Goal: Answer question/provide support

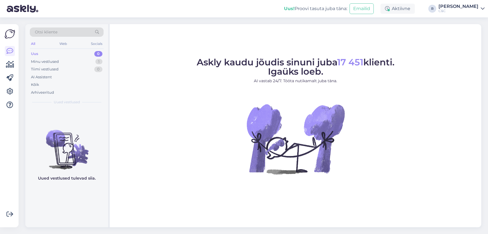
click at [121, 47] on div "Askly kaudu jõudis sinuni juba 17 451 klienti. Igaüks loeb. AI vastab 24/7. Töö…" at bounding box center [295, 126] width 371 height 204
click at [78, 63] on div "Minu vestlused 1" at bounding box center [67, 62] width 74 height 8
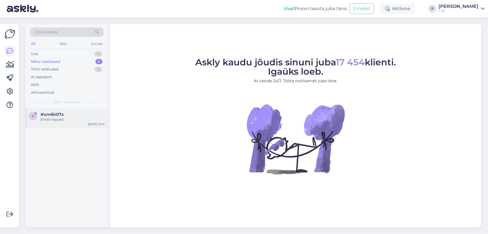
click at [71, 110] on div "x #xm6ir07x Email request Oct 6 13:14" at bounding box center [66, 118] width 83 height 20
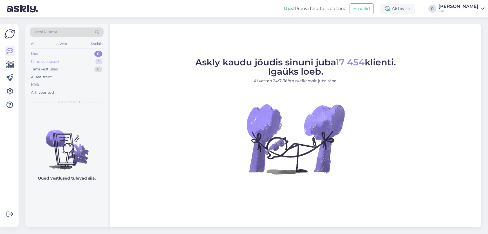
click at [94, 63] on div "Minu vestlused 1" at bounding box center [67, 62] width 74 height 8
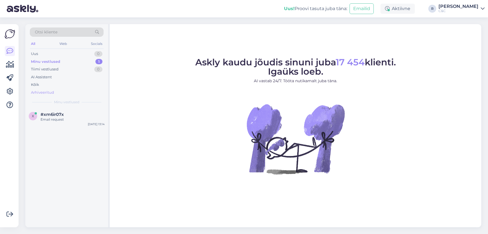
click at [81, 94] on div "Arhiveeritud" at bounding box center [67, 93] width 74 height 8
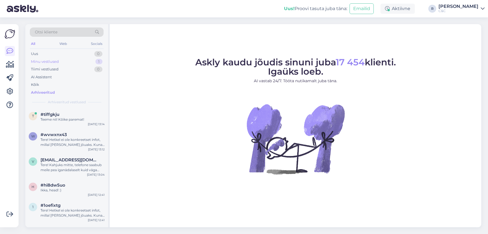
click at [89, 58] on div "Minu vestlused 1" at bounding box center [67, 62] width 74 height 8
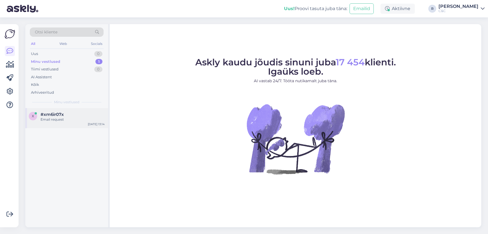
click at [74, 124] on div "x #xm6ir07x Email request Oct 6 13:14" at bounding box center [66, 118] width 83 height 20
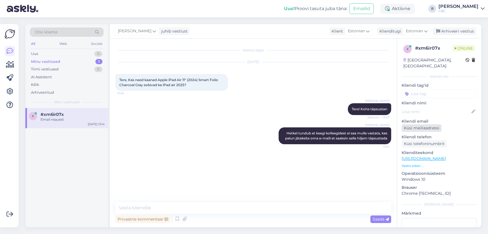
click at [414, 125] on div "Küsi meiliaadressi" at bounding box center [421, 129] width 40 height 8
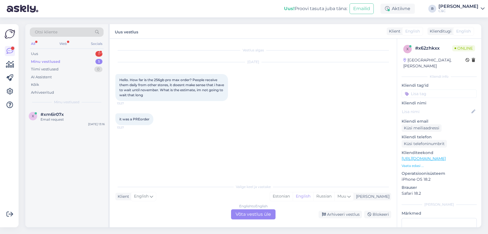
click at [244, 218] on div "English to English Võta vestlus üle" at bounding box center [253, 215] width 44 height 10
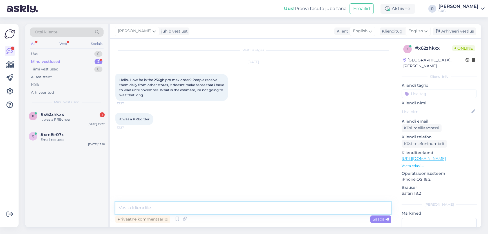
click at [204, 206] on textarea at bounding box center [253, 208] width 276 height 12
click at [192, 209] on textarea at bounding box center [253, 208] width 276 height 12
type textarea "Hello! From what stores are they receive them?"
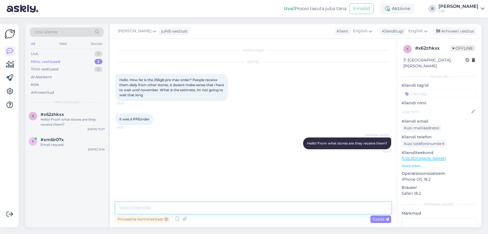
type textarea "S"
click at [426, 31] on icon at bounding box center [425, 31] width 3 height 6
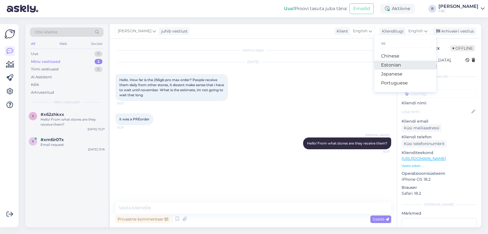
type input "es"
click at [400, 64] on link "Estonian" at bounding box center [405, 65] width 62 height 9
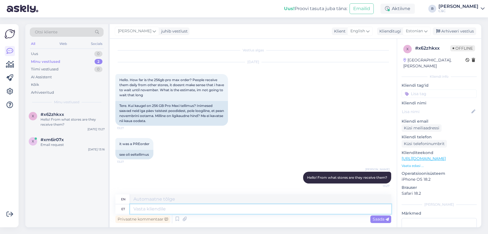
click at [214, 211] on textarea at bounding box center [260, 210] width 261 height 10
type textarea "Sest k"
type textarea "Because"
type textarea "Sest kindlasti mit"
type textarea "Because definitely"
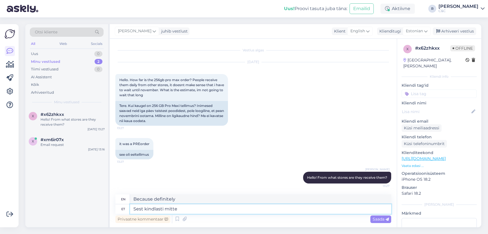
type textarea "Sest kindlasti mitte"
type textarea "Because definitely not."
type textarea "Sest kindlasti mitte meie p"
type textarea "Because definitely not us"
type textarea "Sest kindlasti mitte meie poodidest."
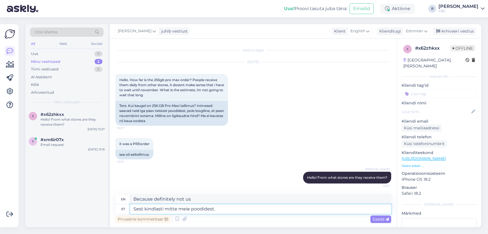
type textarea "Because definitely not from our stores."
type textarea "Sest kindlasti mitte meie poodidest. Kuna me o"
type textarea "Because definitely not from our stores. Because"
type textarea "Sest kindlasti mitte meie poodidest. Kuna me ole"
type textarea "Because certainly not from our stores. Because we"
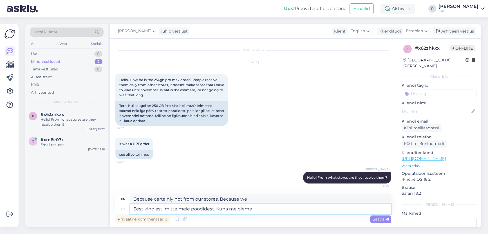
type textarea "Sest kindlasti mitte meie poodidest. Kuna me oleme k"
type textarea "Because certainly not from our stores. Because we are"
type textarea "Sest kindlasti mitte meie poodidest. Kuna me oleme kõige po"
type textarea "Because certainly not from our stores. Because we are the most"
type textarea "Sest kindlasti mitte meie poodidest. Kuna me oleme kõige populaarsem k"
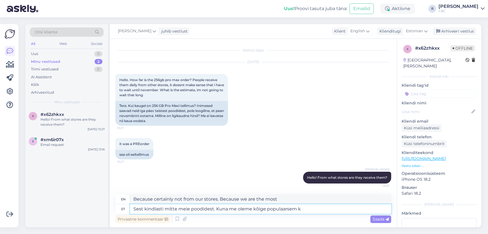
type textarea "Because certainly not from our stores. Because we are the most popular"
type textarea "Sest kindlasti mitte meie poodidest. Kuna me oleme kõige populaarsem koht, siis"
type textarea "Because certainly not from our stores. Since we are the most popular place,"
type textarea "Sest kindlasti mitte meie poodidest. Kuna me oleme kõige populaarsem koht, siis…"
type textarea "Because certainly not from our stores. Since we are the most popular place, it …"
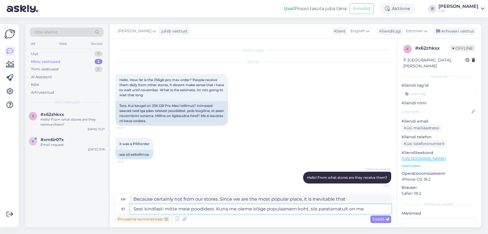
type textarea "Sest kindlasti mitte meie poodidest. Kuna me oleme kõige populaarsem koht, siis…"
type textarea "Because definitely not from our stores. Since we are the most popular place, it…"
type textarea "Sest kindlasti mitte meie poodidest. Kuna me oleme kõige populaarsem koht, siis…"
type textarea "Because certainly not from our stores. Since we are the most popular place, we …"
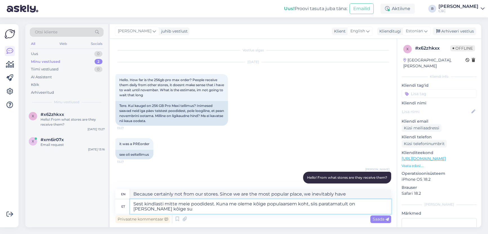
type textarea "Sest kindlasti mitte meie poodidest. Kuna me oleme kõige populaarsem koht, siis…"
type textarea "Because certainly not from our stores. Since we are the most popular place, we …"
type textarea "Sest kindlasti mitte meie poodidest. Kuna me oleme kõige populaarsem koht, siis…"
type textarea "Because certainly not from our stores. Since we are the most popular place, we …"
type textarea "Sest kindlasti mitte meie poodidest. Kuna me oleme kõige populaarsem koht, siis…"
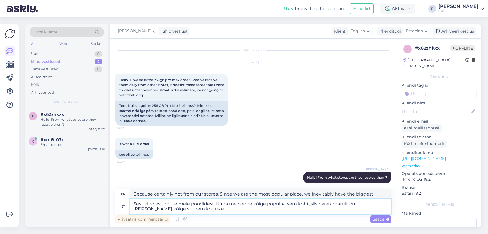
type textarea "Because definitely not from our stores. Since we are the most popular place, we…"
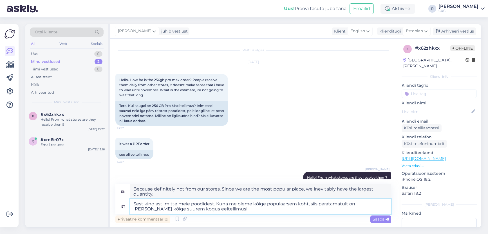
type textarea "Sest kindlasti mitte meie poodidest. Kuna me oleme kõige populaarsem koht, siis…"
type textarea "Because definitely not from our stores. Since we are the most popular place, we…"
type textarea "Sest kindlasti mitte meie poodidest. Kuna me oleme kõige populaarsem koht, siis…"
type textarea "Because certainly not from our stores. Since we are the most popular place, we …"
type textarea "Sest kindlasti mitte meie poodidest. Kuna me oleme kõige populaarsem koht, siis…"
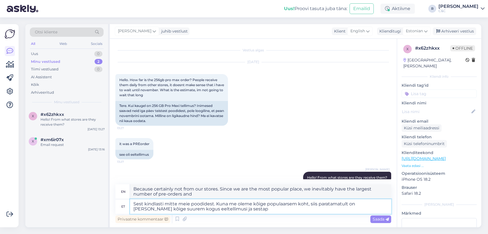
type textarea "Because definitely not from our stores. Since we are the most popular place, we…"
type textarea "Sest kindlasti mitte meie poodidest. Kuna me oleme kõige populaarsem koht, siis…"
type textarea "Because certainly not from our stores. Since we are the most popular place, we …"
type textarea "Sest kindlasti mitte meie poodidest. Kuna me oleme kõige populaarsem koht, siis…"
type textarea "Because definitely not from our stores. Since we are the most popular place, we…"
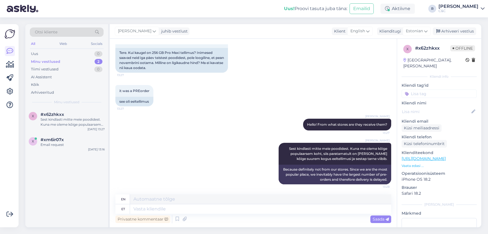
scroll to position [54, 0]
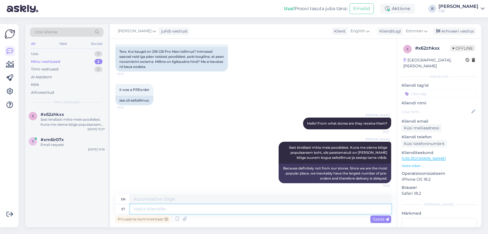
click at [221, 207] on textarea at bounding box center [260, 210] width 261 height 10
type textarea "Estimate"
type textarea "Eeldatav"
type textarea "Expected"
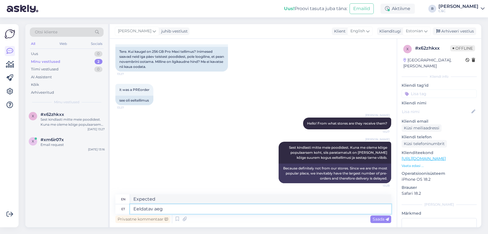
type textarea "Eeldatav aeg"
type textarea "Estimated time"
type textarea "Eeldatav aeg o"
type textarea "Estimated time o"
type textarea "Eeldatav aeg on"
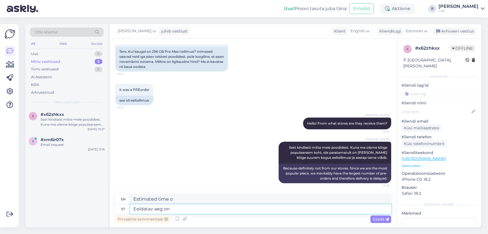
type textarea "The estimated time is"
type textarea "Eeldatav aeg"
type textarea "Estimated time"
type textarea "Eeldatav aeg on h"
type textarea "The estimated time is"
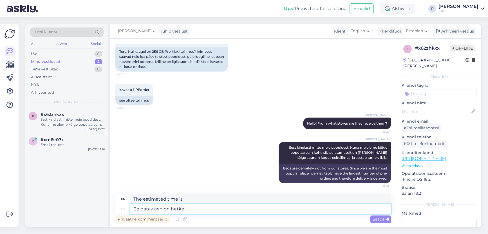
type textarea "Eeldatav aeg on hetkel"
type textarea "The estimated time is currently"
type textarea "Eeldatav aeg on hetkel tellimise h"
type textarea "The estimated time is currently on order."
type textarea "Eeldatav aeg on hetkel tellimise hetkest"
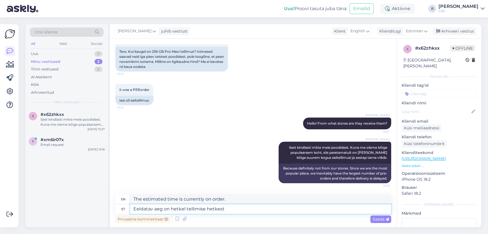
type textarea "Estimated time is currently from the time of ordering"
type textarea "Eeldatav aeg on hetkel tellimise hetkest 4-8 n"
type textarea "The estimated time is currently 4-8 from the time of ordering."
type textarea "Eeldatav aeg on hetkel tellimise hetkest 4-8 nädalat"
type textarea "Estimated time is currently 4-8 weeks from the time of ordering."
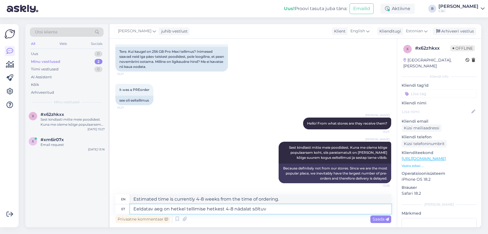
type textarea "Eeldatav aeg on hetkel tellimise hetkest 4-8 nädalat sõltuva"
type textarea "The estimated time is currently 4-8 weeks from the time of ordering, depending …"
type textarea "Eeldatav aeg on hetkel tellimise hetkest 4-8 nädala"
type textarea "Estimated time is currently 4-8 weeks from the time of ordering."
type textarea "Eeldatav aeg on hetkel tellimise hetkest 4-8 nädalat."
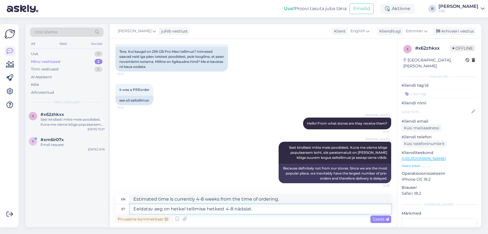
type textarea "The estimated time is currently 4-8 weeks from the time of ordering."
type textarea "Eeldatav aeg on hetkel tellimise hetkest 4-8 nädalat ag"
type textarea "Estimated time is currently 4-8 weeks from the time of ordering."
type textarea "Eeldatav aeg on hetkel tellimise hetkest 4-8 nädalat aga se"
type textarea "The estimated time is currently 4-8 weeks from the time of ordering, but"
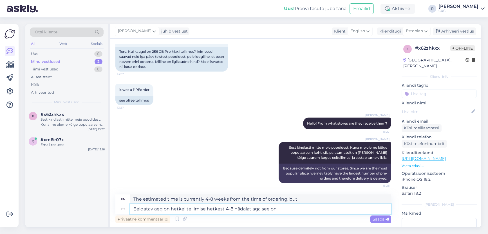
type textarea "Eeldatav aeg on hetkel tellimise hetkest 4-8 nädalat aga see on"
type textarea "The estimated time is currently 4-8 weeks from the time of ordering, but this"
type textarea "Eeldatav aeg on hetkel tellimise hetkest 4-8 nädalat aga see on ka l"
type textarea "The estimated time is currently 4-8 weeks from the time of ordering, but that is"
type textarea "Eeldatav aeg on hetkel tellimise hetkest 4-8 nädalat aga see on ka lih"
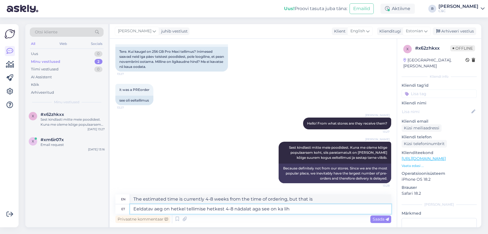
type textarea "The estimated time is currently 4-8 weeks from the time of ordering, but that i…"
type textarea "Eeldatav aeg on hetkel tellimise hetkest 4-8 nädalat aga see on ka lihtsalt pr"
type textarea "The estimated time is currently 4-8 weeks from the time of ordering, but that's…"
type textarea "Eeldatav aeg on hetkel tellimise hetkest 4-8 nädalat aga see on ka lihtsalt pro…"
type textarea "The estimated time is currently 4-8 weeks from the time of ordering, but this i…"
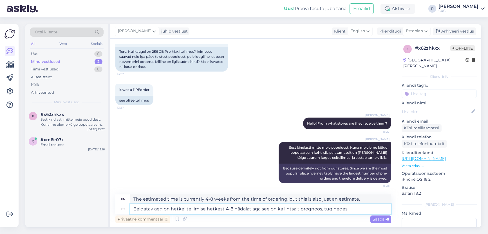
type textarea "Eeldatav aeg on hetkel tellimise hetkest 4-8 nädalat aga see on ka lihtsalt pro…"
type textarea "The estimated time is currently 4-8 weeks from the time of ordering, but this i…"
type textarea "Eeldatav aeg on hetkel tellimise hetkest 4-8 nädalat aga see on ka lihtsalt pro…"
type textarea "The estimated time is currently 4-8 weeks from the time of ordering, but this i…"
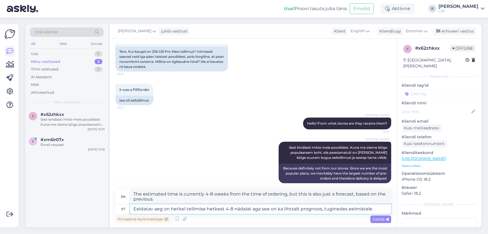
type textarea "Eeldatav aeg on hetkel tellimise hetkest 4-8 nädalat aga see on ka lihtsalt pro…"
type textarea "The estimated time is currently 4-8 weeks from the time of ordering, but this i…"
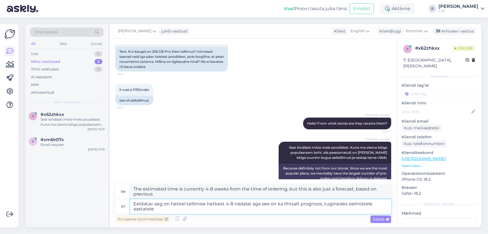
type textarea "Eeldatav aeg on hetkel tellimise hetkest 4-8 nädalat aga see on ka lihtsalt pro…"
type textarea "The estimated time is currently 4-8 weeks from the time of ordering, but this i…"
type textarea "Eeldatav aeg on hetkel tellimise hetkest 4-8 nädalat aga see on ka lihtsalt pro…"
type textarea "The estimated time is currently 4-8 weeks from the time of ordering, but this i…"
type textarea "Eeldatav aeg on hetkel tellimise hetkest 4-8 nädalat aga see on ka lihtsalt pro…"
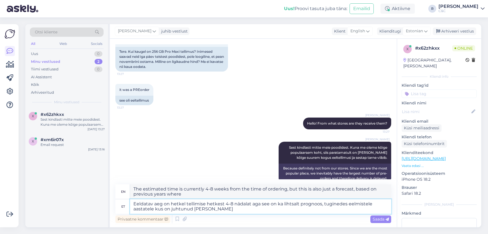
type textarea "The estimated time is currently 4-8 weeks from the time of ordering, but this i…"
type textarea "Eeldatav aeg on hetkel tellimise hetkest 4-8 nädalat aga see on ka lihtsalt pro…"
type textarea "The estimated time is currently 4-8 weeks from the time of ordering, but this i…"
type textarea "Eeldatav aeg on hetkel tellimise hetkest 4-8 nädalat aga see on ka lihtsalt pro…"
type textarea "The estimated time is currently 4-8 weeks from the time of ordering, but this i…"
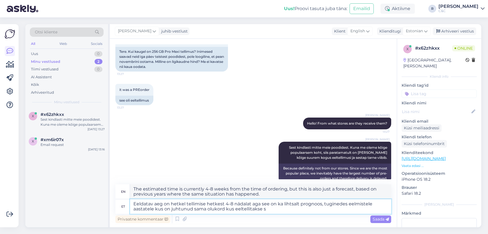
type textarea "Eeldatav aeg on hetkel tellimise hetkest 4-8 nädalat aga see on ka lihtsalt pro…"
type textarea "The estimated time is currently 4-8 weeks from the time of ordering, but this i…"
type textarea "Eeldatav aeg on hetkel tellimise hetkest 4-8 nädalat aga see on ka lihtsalt pro…"
type textarea "The estimated time is currently 4-8 weeks from the time of ordering, but this i…"
type textarea "Eeldatav aeg on hetkel tellimise hetkest 4-8 nädalat aga see on ka lihtsalt pro…"
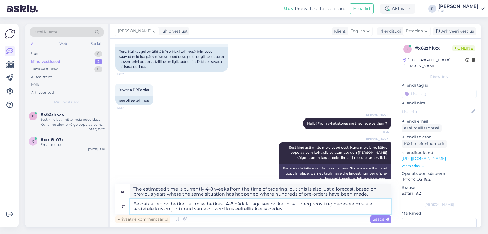
type textarea "The estimated time is currently 4-8 weeks from the time of ordering, but this i…"
type textarea "Eeldatav aeg on hetkel tellimise hetkest 4-8 nädalat aga see on ka lihtsalt pro…"
type textarea "The estimated time is currently 4-8 weeks from the time of ordering, but this i…"
type textarea "Eeldatav aeg on hetkel tellimise hetkest 4-8 nädalat aga see on ka lihtsalt pro…"
type textarea "The estimated time is currently 4-8 weeks from the time of ordering, but this i…"
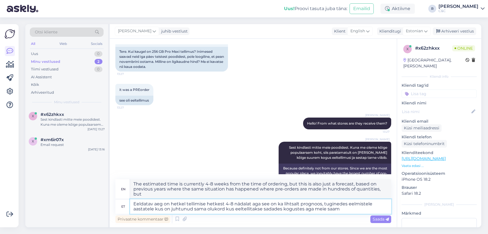
type textarea "Eeldatav aeg on hetkel tellimise hetkest 4-8 nädalat aga see on ka lihtsalt pro…"
type textarea "The estimated time is currently 4-8 weeks from the time of ordering, but this i…"
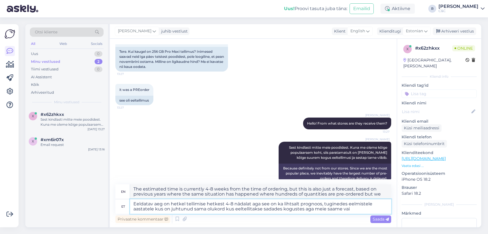
type textarea "Eeldatav aeg on hetkel tellimise hetkest 4-8 nädalat aga see on ka lihtsalt pro…"
type textarea "The estimated time is currently 4-8 weeks from the time of ordering, but this i…"
type textarea "Eeldatav aeg on hetkel tellimise hetkest 4-8 nädalat aga see on ka lihtsalt pro…"
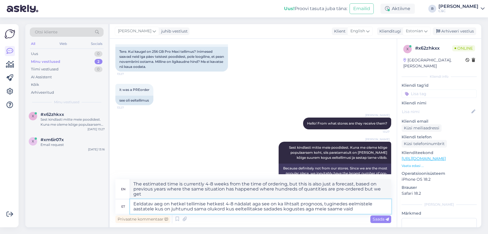
type textarea "The estimated time is currently 4-8 weeks from the time of ordering, but this i…"
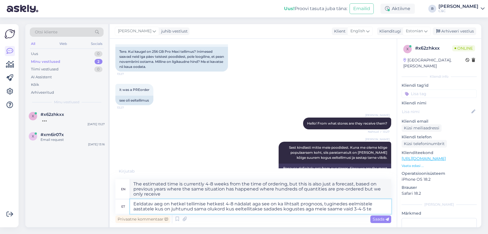
type textarea "Eeldatav aeg on hetkel tellimise hetkest 4-8 nädalat aga see on ka lihtsalt pro…"
type textarea "The estimated time is currently 4-8 weeks from the time of ordering, but this i…"
type textarea "Eeldatav aeg on hetkel tellimise hetkest 4-8 nädalat aga see on ka lihtsalt pro…"
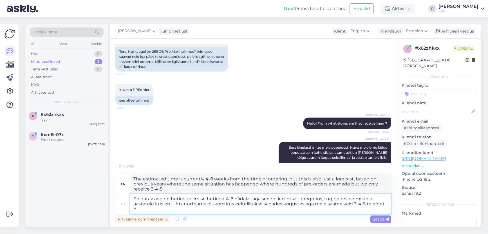
type textarea "The estimated time is currently 4-8 weeks from the time of ordering, but this i…"
type textarea "Eeldatav aeg on hetkel tellimise hetkest 4-8 nädalat aga see on ka lihtsalt pro…"
type textarea "The estimated time is currently 4-8 weeks from the time of ordering, but this i…"
type textarea "Eeldatav aeg on hetkel tellimise hetkest 4-8 nädalat aga see on ka lihtsalt pro…"
type textarea "The estimated time is currently 4-8 weeks from the time of ordering, but this i…"
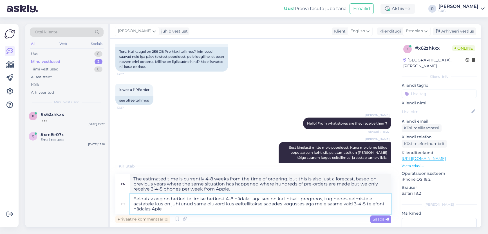
type textarea "Eeldatav aeg on hetkel tellimise hetkest 4-8 nädalat aga see on ka lihtsalt pro…"
type textarea "The estimated time is currently 4-8 weeks from the time of ordering, but this i…"
type textarea "Eeldatav aeg on hetkel tellimise hetkest 4-8 nädalat aga see on ka lihtsalt pro…"
type textarea "The estimated time is currently 4-8 weeks from the time of ordering, but this i…"
type textarea "Eeldatav aeg on hetkel tellimise hetkest 4-8 nädalat aga see on ka lihtsalt pro…"
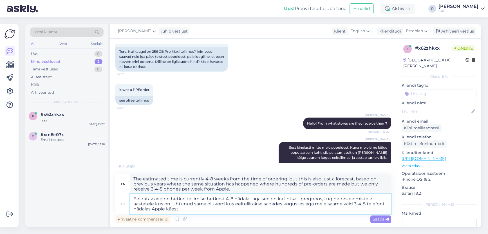
type textarea "The estimated time is currently 4-8 weeks from the time of ordering, but this i…"
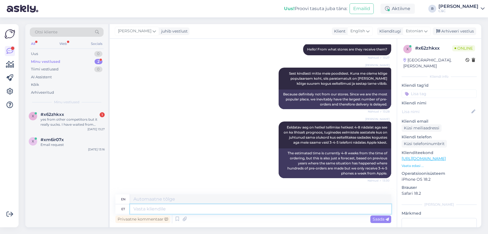
scroll to position [172, 0]
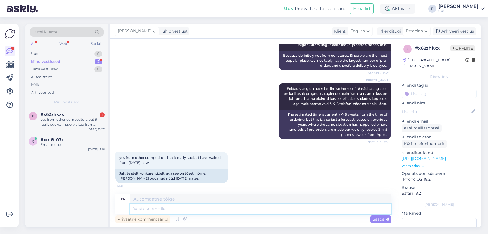
click at [184, 208] on textarea at bounding box center [260, 210] width 261 height 10
type textarea "Arusaadav"
type textarea "Understandable"
type textarea "Arusaadav aga m"
type textarea "Understandable, however"
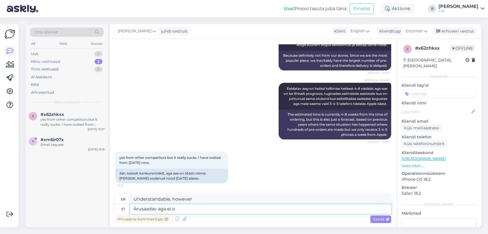
type textarea "Arusaadav aga ei ol"
type textarea "Understandable but not"
type textarea "Arusaadav aga ei ole me"
type textarea "But it is not understandable."
type textarea "Arusaadav aga ei ole meil"
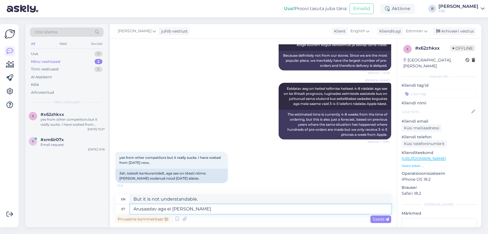
type textarea "But we don't understand"
type textarea "Arusaadav aga ei ole meil miskit teh"
type textarea "Understandable, but we have nothing"
type textarea "Arusaadav aga ei ole meil miskit teha k"
type textarea "Understandable, but there's nothing we can do."
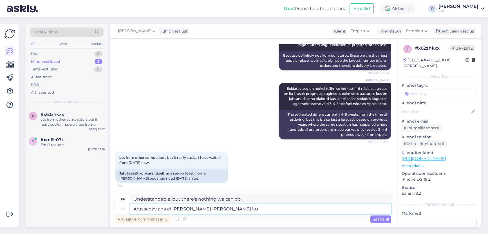
type textarea "Arusaadav aga ei ole meil miskit teha ku i"
type textarea "Understandable, but there's nothing we can do about it."
type textarea "Arusaadav aga ei ole meil miskit teha kui ise kannatlikult oo"
type textarea "Understandably, there's nothing we can do but be patient."
type textarea "Arusaadav aga ei ole meil miskit teha kui ise kannatlikult oodata."
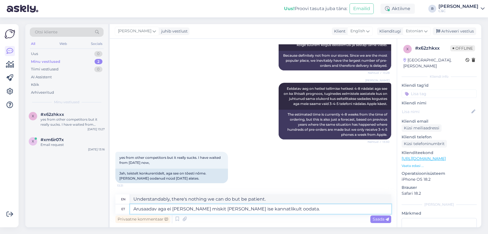
type textarea "Understandably, there is nothing we can do but wait patiently."
type textarea "Arusaadav aga ei ole meil miskit teha kui ise kannatlikult oodata. Mei e"
type textarea "Understandably, there is nothing we can do but wait patiently. We"
type textarea "Arusaadav aga ei ole meil miskit teha kui ise kannatlikult oodata. Meie huvi on"
type textarea "Understandably, there is nothing we can do but wait patiently. Our interest"
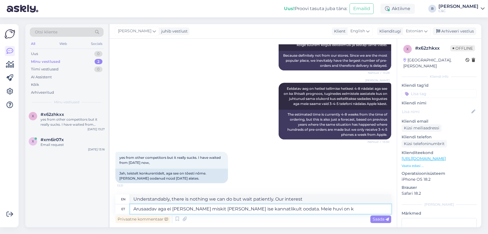
type textarea "Arusaadav aga ei ole meil miskit teha kui ise kannatlikult oodata. Meie huvi on…"
type textarea "Understandably, there is nothing we can do but wait patiently. Our interest is"
type textarea "Arusaadav aga ei ole meil miskit teha kui ise kannatlikult oodata. Meie huvi on…"
type textarea "Understandably, there is nothing we can do but wait patiently. Our interest is …"
type textarea "Arusaadav aga ei ole meil miskit teha kui ise kannatlikult oodata. Meie huvi on…"
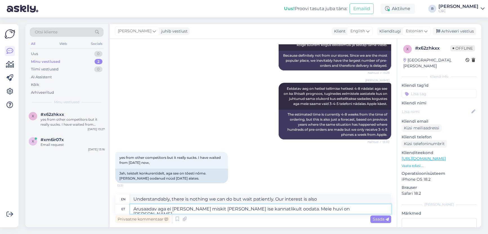
type textarea "Of course, there is nothing we can do but wait patiently. It is also in our int…"
type textarea "Arusaadav aga ei ole meil miskit teha kui ise kannatlikult oodata. Meie huvi on…"
type textarea "Of course, there is nothing we can do but wait patiently. Our interest is still"
type textarea "Arusaadav aga ei ole meil miskit teha kui ise kannatlikult oodata. Meie huvi on…"
type textarea "It is understandable, but we have nothing to do but wait patiently. Our interes…"
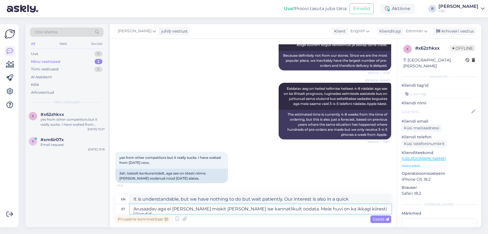
type textarea "Arusaadav aga ei ole meil miskit teha kui ise kannatlikult oodata. Meie huvi on…"
type textarea "Understandably, we have nothing to do but wait patiently. Our interest is still…"
type textarea "Arusaadav aga ei ole meil miskit teha kui ise kannatlikult oodata. Meie huvi on…"
type textarea "Understandably, we have nothing to do but wait patiently. Our interest is still…"
type textarea "Arusaadav aga ei ole meil miskit teha kui ise kannatlikult oodata. Meie huvi on…"
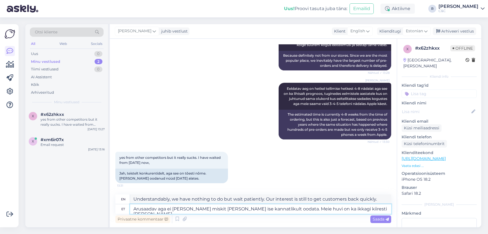
type textarea "Understandably, we have nothing to do but wait patiently. Our interest is still…"
type textarea "Arusaadav aga ei ole meil miskit teha kui ise kannatlikult oodata. Meie huvi on…"
type textarea "It is understandable, but we have nothing to do but wait patiently. Our interes…"
type textarea "Arusaadav aga ei ole meil miskit teha kui ise kannatlikult oodata. Meie huvi on…"
type textarea "Understandably, we have nothing to do but wait patiently. Our interest is still…"
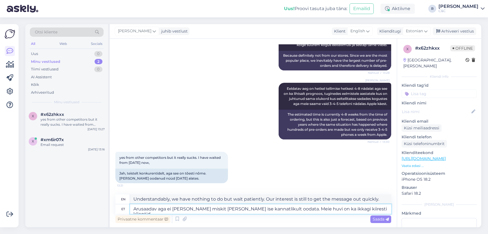
type textarea "Arusaadav aga ei ole meil miskit teha kui ise kannatlikult oodata. Meie huvi on…"
type textarea "Understandably, we have nothing to do but wait patiently. Our interest is still…"
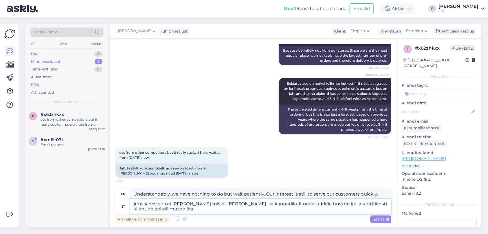
type textarea "Arusaadav aga ei ole meil miskit teha kui ise kannatlikult oodata. Meie huvi on…"
type textarea "Understandably, we have nothing to do but wait patiently. Our interest is also …"
type textarea "Arusaadav aga ei ole meil miskit teha kui ise kannatlikult oodata. Meie huvi on…"
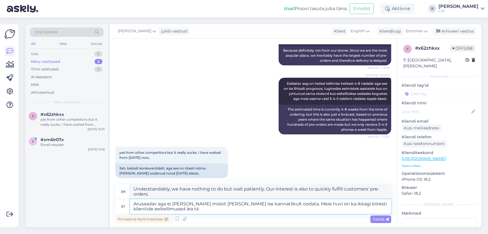
type textarea "Understandably, we have nothing to do but wait patiently. Our interest is still…"
type textarea "Arusaadav aga ei ole meil miskit teha kui ise kannatlikult oodata. Meie huvi on…"
type textarea "Understandably, we have nothing to do but wait patiently. Our interest is still…"
type textarea "Arusaadav aga ei ole meil miskit teha kui ise kannatlikult oodata. Meie huvi on…"
type textarea "Understandably, there is nothing we can do but wait patiently. It is still in o…"
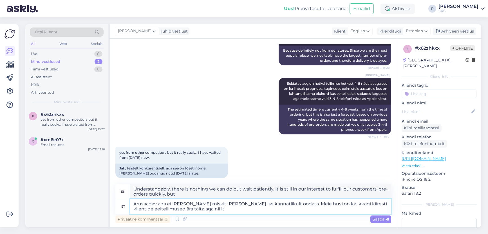
type textarea "Arusaadav aga ei ole meil miskit teha kui ise kannatlikult oodata. Meie huvi on…"
type textarea "It is understandable, but we have nothing to do but wait patiently. Our interes…"
type textarea "Arusaadav aga ei ole meil miskit teha kui ise kannatlikult oodata. Meie huvi on…"
type textarea "Understandably, we have nothing to do but wait patiently. Our interest is still…"
type textarea "Arusaadav aga ei ole meil miskit teha kui ise kannatlikult oodata. Meie huvi on…"
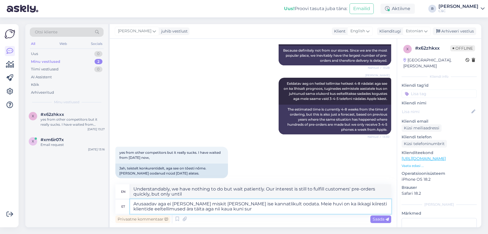
type textarea "Understandably, there is nothing we can do but wait patiently. Our interest is …"
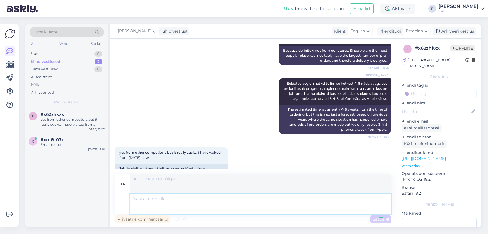
scroll to position [247, 0]
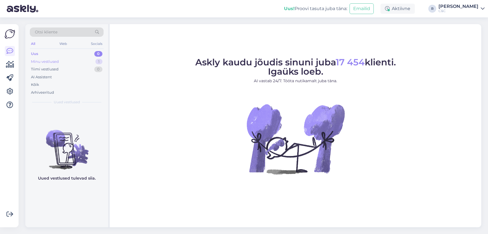
click at [70, 59] on div "Minu vestlused 1" at bounding box center [67, 62] width 74 height 8
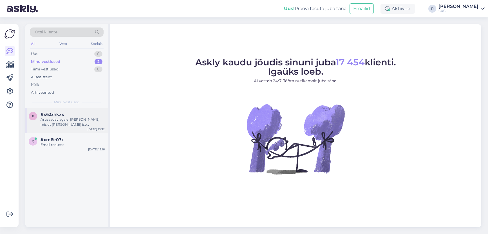
click at [71, 111] on div "x #x62zhkxx Arusaadav aga ei [PERSON_NAME] miskit [PERSON_NAME] ise kannatlikul…" at bounding box center [66, 120] width 83 height 25
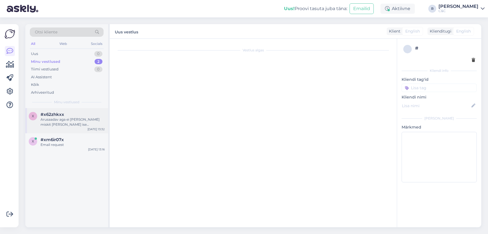
click at [72, 120] on div "Arusaadav aga ei ole meil miskit teha kui ise kannatlikult oodata. Meie huvi on…" at bounding box center [72, 122] width 64 height 10
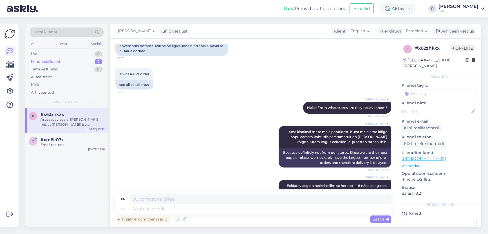
scroll to position [247, 0]
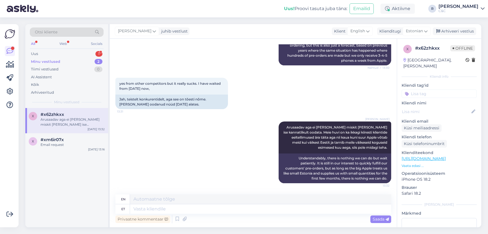
click at [87, 48] on div "All Web Socials" at bounding box center [67, 44] width 74 height 9
click at [89, 53] on div "Uus 1" at bounding box center [67, 54] width 74 height 8
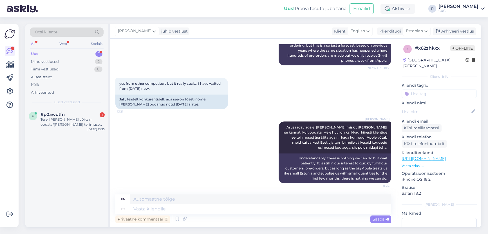
click at [68, 107] on div "Otsi kliente All Web Socials Uus 1 Minu vestlused 2 Tiimi vestlused 0 AI Assist…" at bounding box center [66, 66] width 83 height 84
click at [67, 113] on div "#p0awdtfn 1" at bounding box center [72, 114] width 64 height 5
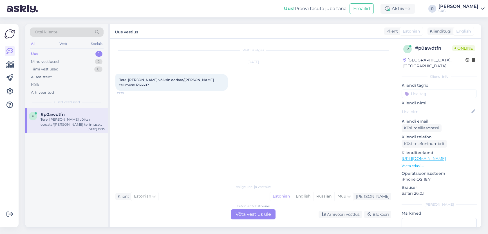
click at [207, 79] on span "Tere! Millal vǒiksin oodata/saada kätte tellimuse 126660?" at bounding box center [166, 82] width 95 height 9
copy span "126660"
click at [250, 215] on div "Estonian to Estonian Võta vestlus üle" at bounding box center [253, 215] width 44 height 10
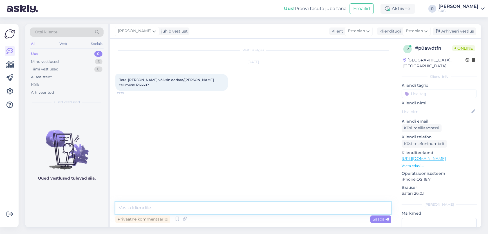
click at [145, 210] on textarea at bounding box center [253, 208] width 276 height 12
type textarea "Tere! Kellarihm on tellitud ning loodetavasti on kohal paari päeva jooksul :)"
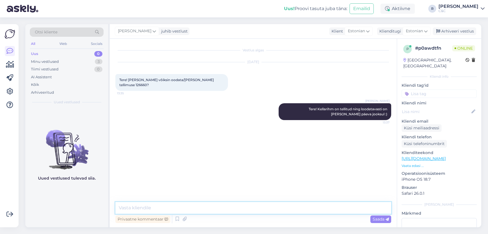
click at [159, 205] on textarea at bounding box center [253, 208] width 276 height 12
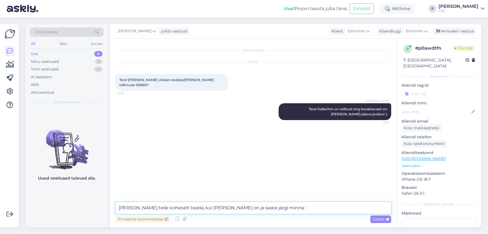
type textarea "Salong annab teile koheselt teada, kui toode kohal on ja saate järgi minna :)"
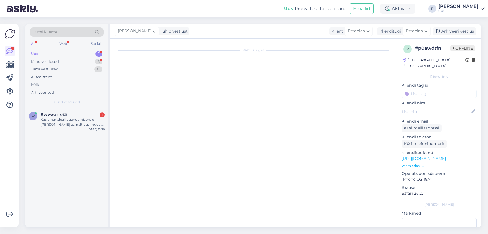
scroll to position [20, 0]
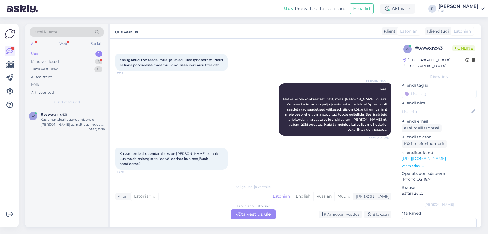
click at [253, 212] on div "Estonian to Estonian Võta vestlus üle" at bounding box center [253, 215] width 44 height 10
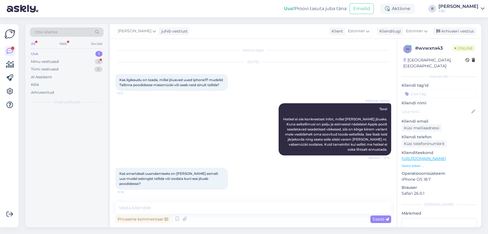
scroll to position [0, 0]
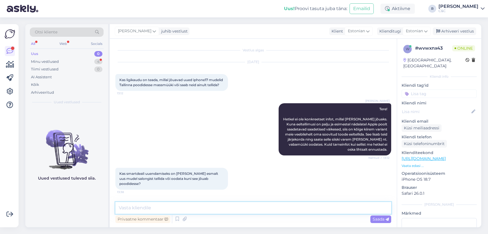
click at [228, 213] on textarea at bounding box center [253, 208] width 276 height 12
type textarea "Millal teil uuendamise võimalus on?"
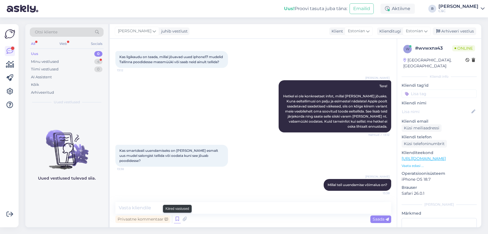
click at [178, 221] on icon at bounding box center [177, 219] width 7 height 8
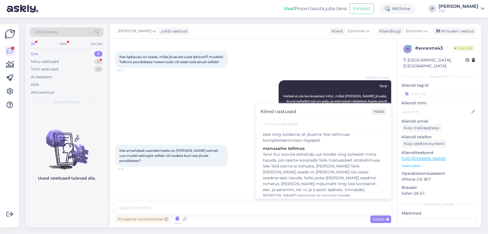
scroll to position [188, 0]
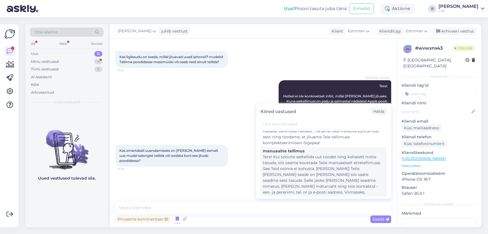
click at [293, 172] on div "Tere! Kui soovite eeltellida uut toodet ning koheselt mitte tasuda, siis saame …" at bounding box center [323, 180] width 121 height 53
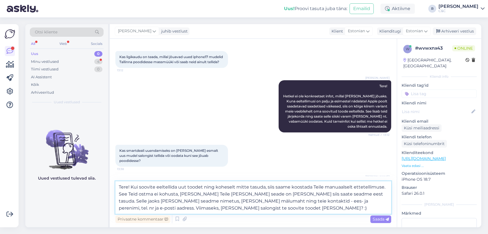
drag, startPoint x: 290, startPoint y: 188, endPoint x: 108, endPoint y: 184, distance: 181.4
click at [108, 184] on div "Otsi kliente All Web Socials Uus 0 Minu vestlused 4 Tiimi vestlused 0 AI Assist…" at bounding box center [252, 126] width 455 height 204
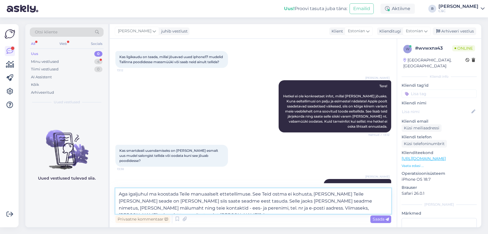
click at [178, 195] on textarea "Aga igaljuhul ma koostada Teile manuaalselt ettetellimuse. See Teid ostma ei ko…" at bounding box center [253, 202] width 276 height 26
click at [354, 203] on textarea "Aga igaljuhul ma koostaks Teile manuaalselt ettetellimuse. See Teid ostma ei ko…" at bounding box center [253, 202] width 276 height 26
drag, startPoint x: 251, startPoint y: 193, endPoint x: 226, endPoint y: 199, distance: 25.1
click at [226, 199] on textarea "Aga igaljuhul ma koostaks Teile manuaalselt ettetellimuse. See Teid ostma ei ko…" at bounding box center [253, 202] width 276 height 26
type textarea "Aga igaljuhul ma koostaks Teile manuaalselt ettetellimuse. Selle jaoks oleks ta…"
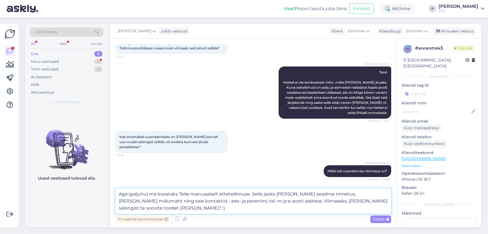
scroll to position [37, 0]
click at [262, 207] on textarea "Aga igaljuhul ma koostaks Teile manuaalselt ettetellimuse. Selle jaoks oleks ta…" at bounding box center [253, 202] width 276 height 26
click at [286, 208] on textarea "Aga igaljuhul ma koostaks Teile manuaalselt ettetellimuse. Selle jaoks oleks ta…" at bounding box center [253, 202] width 276 height 26
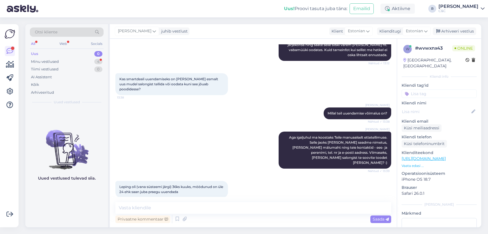
scroll to position [97, 0]
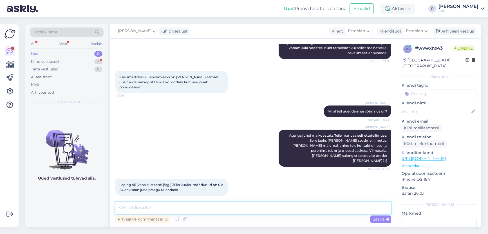
click at [226, 205] on textarea at bounding box center [253, 208] width 276 height 12
click at [91, 62] on div "Minu vestlused 4" at bounding box center [67, 62] width 74 height 8
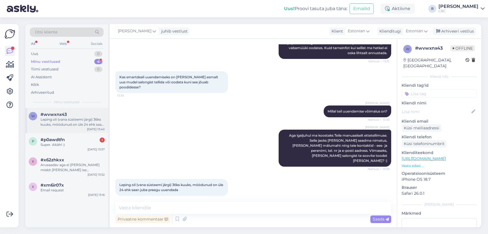
click at [79, 132] on div "w #wvwxnx43 Leping oli (vana süsteemi järgi) 36ks kuuks, möödunud on üle 24 ehk…" at bounding box center [66, 120] width 83 height 25
click at [75, 139] on div "#p0awdtfn 1" at bounding box center [72, 139] width 64 height 5
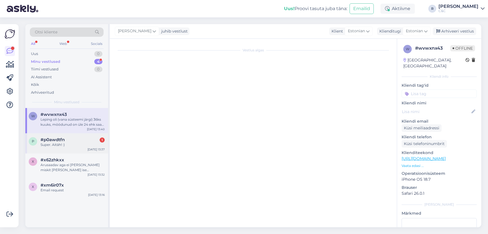
scroll to position [0, 0]
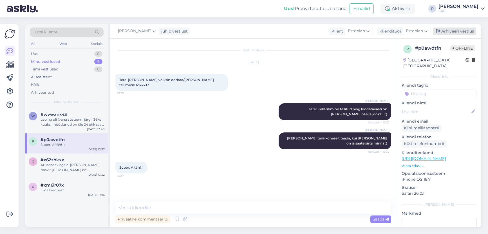
click at [460, 31] on div "Arhiveeri vestlus" at bounding box center [453, 32] width 43 height 8
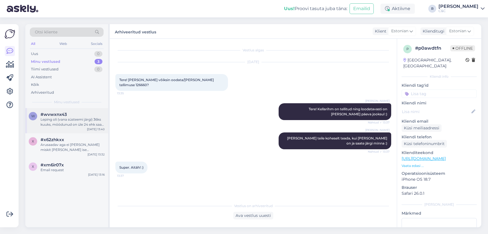
click at [96, 116] on div "#wvwxnx43" at bounding box center [72, 114] width 64 height 5
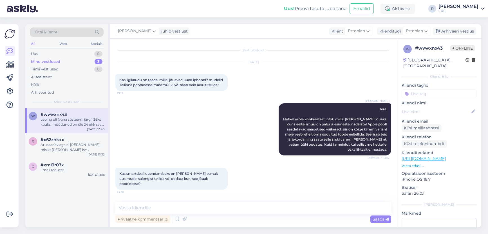
scroll to position [97, 0]
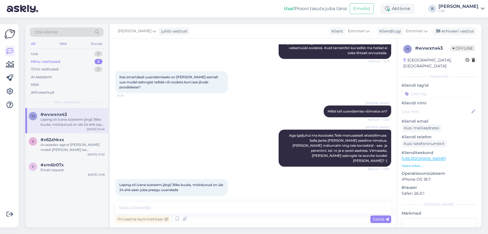
click at [80, 130] on div "w #wvwxnx43 Leping oli (vana süsteemi järgi) 36ks kuuks, möödunud on üle 24 ehk…" at bounding box center [66, 120] width 83 height 25
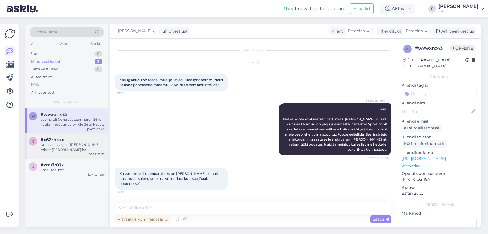
click at [76, 141] on div "#x62zhkxx" at bounding box center [72, 139] width 64 height 5
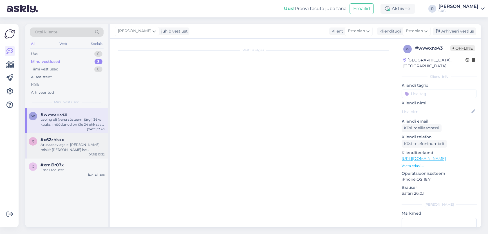
scroll to position [247, 0]
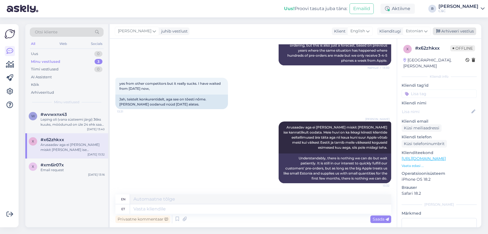
click at [441, 32] on div "Arhiveeri vestlus" at bounding box center [453, 32] width 43 height 8
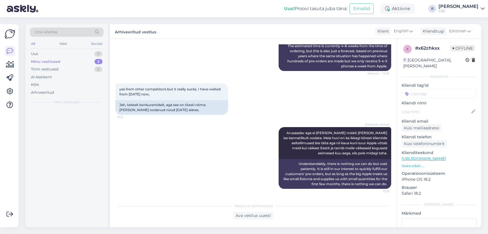
scroll to position [241, 0]
click at [81, 142] on div "#xm6ir07x" at bounding box center [72, 139] width 64 height 5
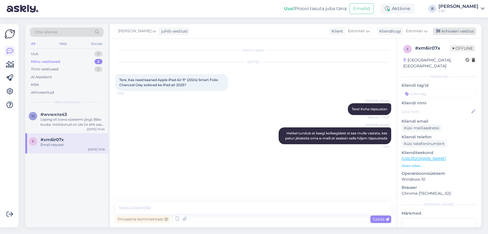
click at [448, 32] on div "Arhiveeri vestlus" at bounding box center [453, 32] width 43 height 8
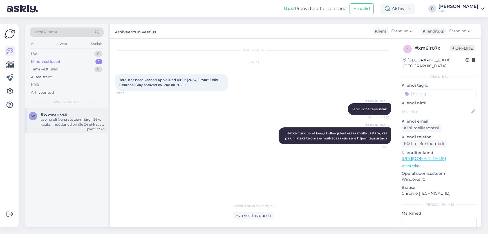
click at [79, 120] on div "Leping oli (vana süsteemi järgi) 36ks kuuks, möödunud on üle 24 ehk saan juba p…" at bounding box center [72, 122] width 64 height 10
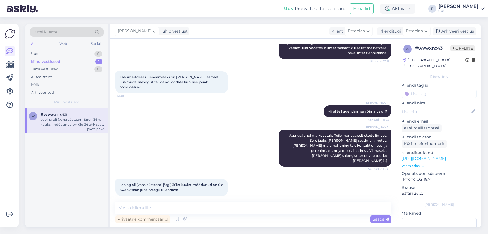
click at [277, 175] on div "Leping oli (vana süsteemi järgi) 36ks kuuks, möödunud on üle 24 ehk saan juba p…" at bounding box center [253, 187] width 276 height 29
click at [78, 73] on div "Tiimi vestlused 0" at bounding box center [67, 70] width 74 height 8
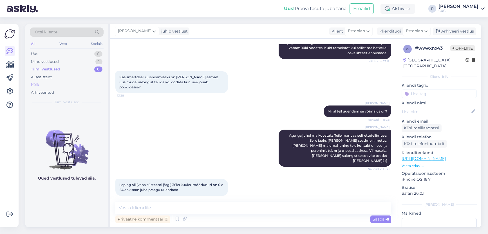
click at [57, 85] on div "Kõik" at bounding box center [67, 85] width 74 height 8
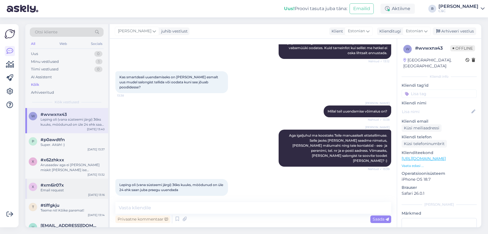
click at [60, 183] on div "x #xm6ir07x Email request Oct 6 13:16" at bounding box center [66, 189] width 83 height 20
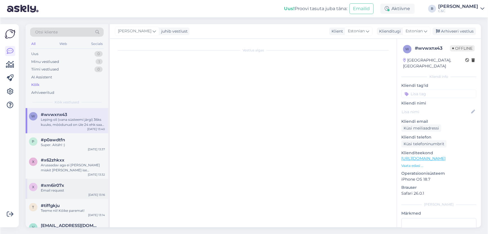
scroll to position [0, 0]
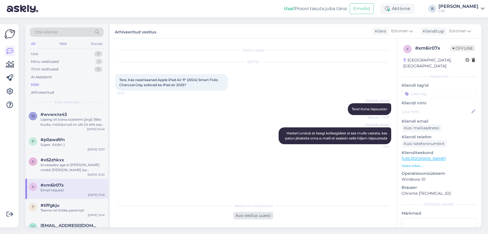
click at [244, 213] on div "Ava vestlus uuesti" at bounding box center [253, 216] width 40 height 8
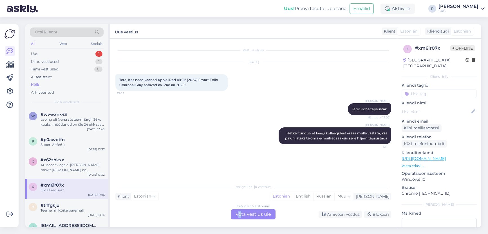
click at [240, 212] on div "Estonian to Estonian Võta vestlus üle" at bounding box center [253, 215] width 44 height 10
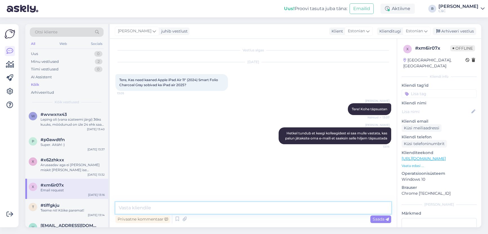
click at [222, 206] on textarea at bounding box center [253, 208] width 276 height 12
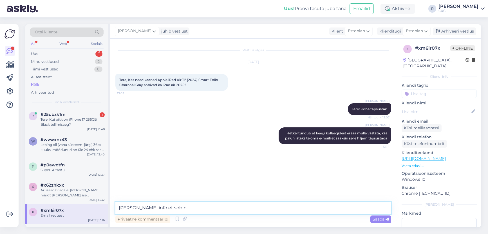
type textarea "Sain info et sobib!"
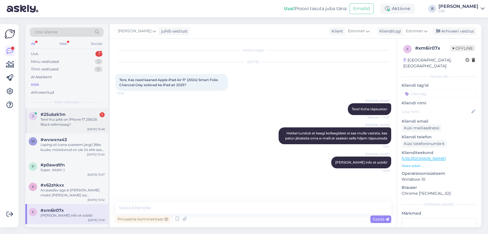
click at [72, 116] on div "#25ubzk1m 1" at bounding box center [72, 114] width 64 height 5
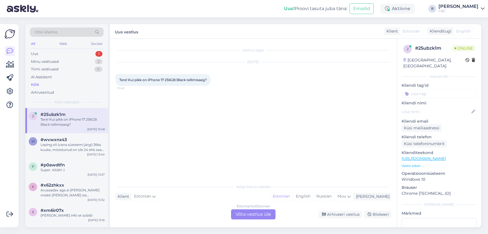
click at [251, 212] on div "Estonian to Estonian Võta vestlus üle" at bounding box center [253, 215] width 44 height 10
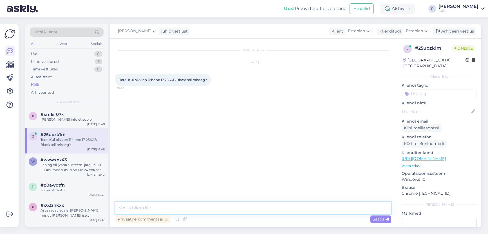
click at [237, 208] on textarea at bounding box center [253, 208] width 276 height 12
type textarea "Tere! Hetkel peaks arvestama vähemalt 2 nädalaga."
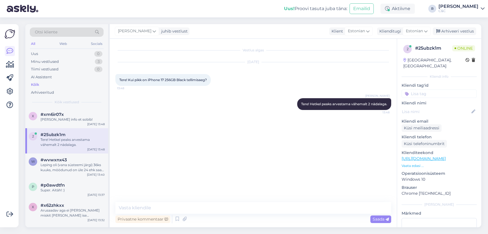
click at [445, 156] on link "https://www.shop.cec.ee/iphone-17?color=46&erply_storage=55" at bounding box center [423, 158] width 44 height 5
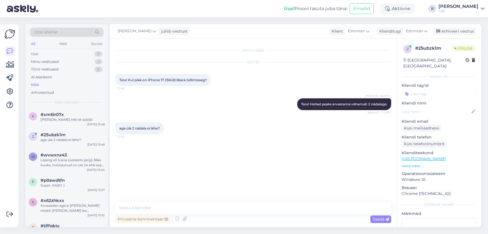
click at [272, 201] on div "Vestlus algas Oct 6 2025 Tere! Kui pikk on iPhone 17 256GB Black tellimisaeg? 1…" at bounding box center [253, 133] width 287 height 189
click at [269, 205] on textarea at bounding box center [253, 208] width 276 height 12
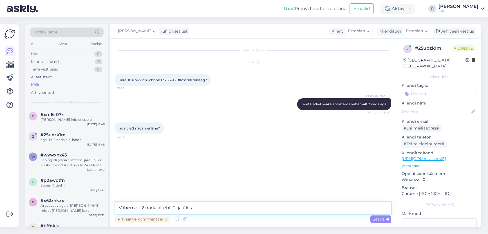
type textarea "Vähemalt 2 nädalat ehk 2 ja üles."
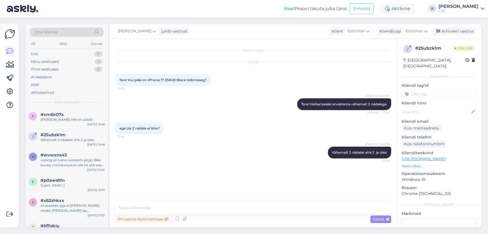
click at [442, 156] on p "https://www.shop.cec.ee/iphone-17?color=46&erply_storage=55" at bounding box center [438, 159] width 75 height 6
click at [441, 156] on link "https://www.shop.cec.ee/iphone-17?color=46&erply_storage=55" at bounding box center [423, 158] width 44 height 5
click at [207, 199] on div "Vestlus algas Oct 6 2025 Tere! Kui pikk on iPhone 17 256GB Black tellimisaeg? 1…" at bounding box center [253, 133] width 287 height 189
click at [204, 203] on textarea at bounding box center [253, 208] width 276 height 12
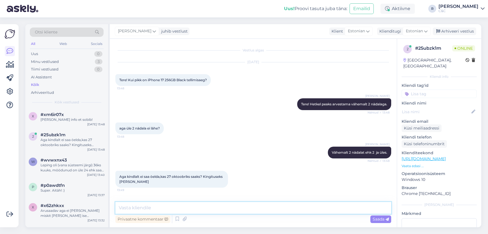
click at [277, 205] on textarea at bounding box center [253, 208] width 276 height 12
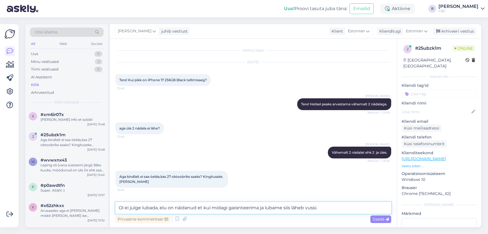
type textarea "Oi ei julge lubada, elu on näidanud et kui midagi garanteerima ja lubame siis l…"
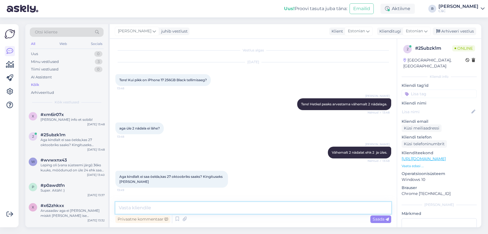
scroll to position [26, 0]
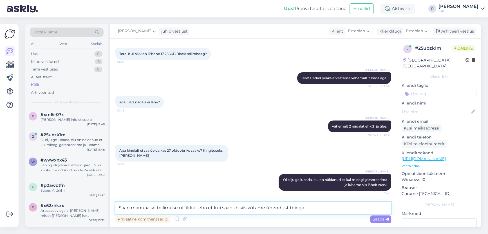
type textarea "Saan manuaalse tellimuse nt. ikka teha et kui saabub siis võtame ühendust teieg…"
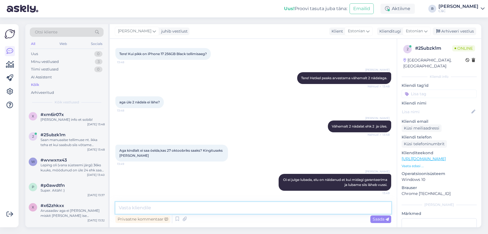
scroll to position [55, 0]
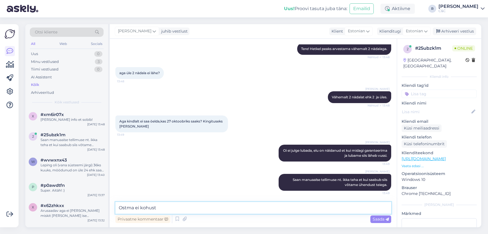
type textarea "Ostma ei kohusta"
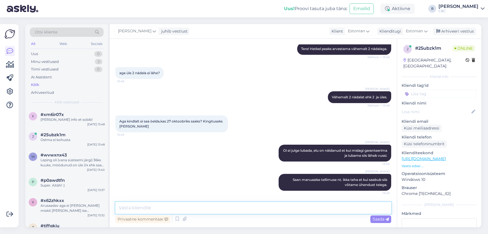
scroll to position [80, 0]
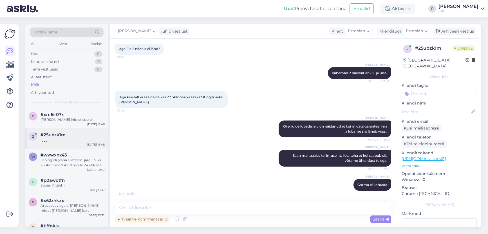
click at [53, 133] on div "2 #25ubzk1m Oct 6 13:48" at bounding box center [66, 138] width 83 height 20
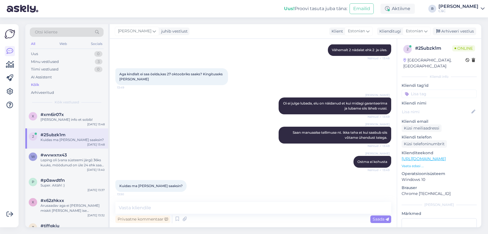
scroll to position [104, 0]
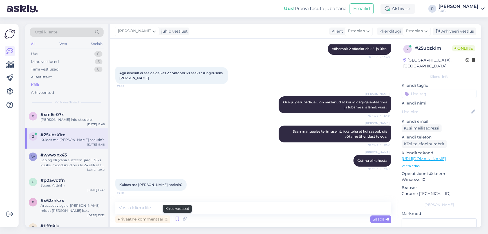
click at [175, 218] on icon at bounding box center [177, 219] width 7 height 8
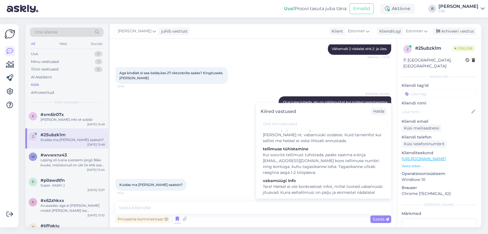
scroll to position [188, 0]
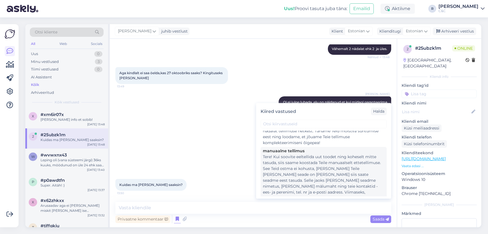
click at [298, 161] on div "Tere! Kui soovite eeltellida uut toodet ning koheselt mitte tasuda, siis saame …" at bounding box center [323, 180] width 121 height 53
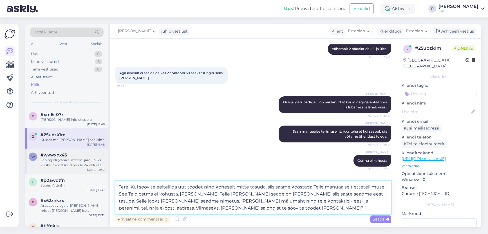
drag, startPoint x: 355, startPoint y: 193, endPoint x: 101, endPoint y: 152, distance: 257.8
click at [101, 152] on div "Otsi kliente All Web Socials Uus 0 Minu vestlused 3 Tiimi vestlused 0 AI Assist…" at bounding box center [252, 125] width 455 height 203
type textarea "Selle jaoks [PERSON_NAME] seadme nimetus, [PERSON_NAME] mälumaht ning teie kont…"
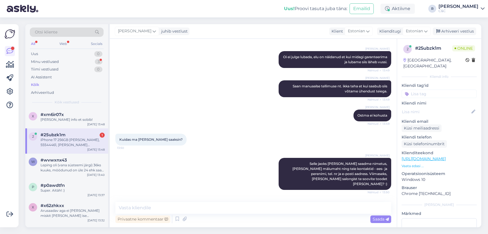
scroll to position [172, 0]
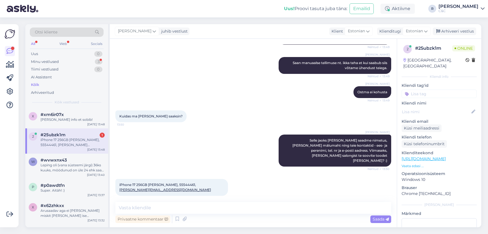
click at [193, 183] on span "iPhone 17 256GB Black , Diana Rammi, 55544461, diana.rammi@gmail.com" at bounding box center [165, 187] width 92 height 9
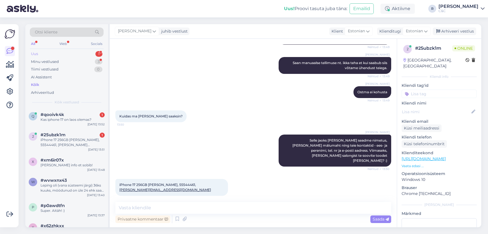
click at [98, 55] on div "1" at bounding box center [98, 54] width 7 height 6
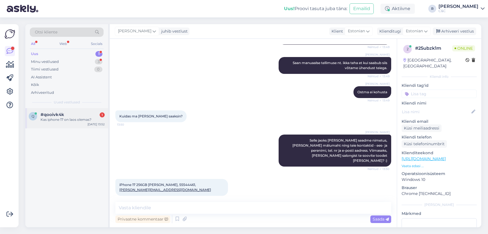
click at [73, 125] on div "q #qooivk4k 1 Kas iphone 17 on laos olemas? Oct 6 13:52" at bounding box center [66, 118] width 83 height 20
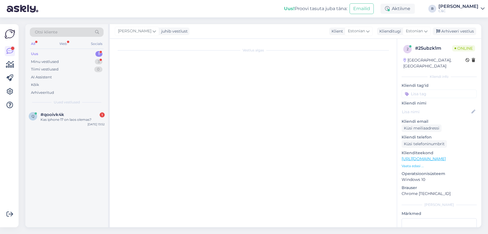
scroll to position [0, 0]
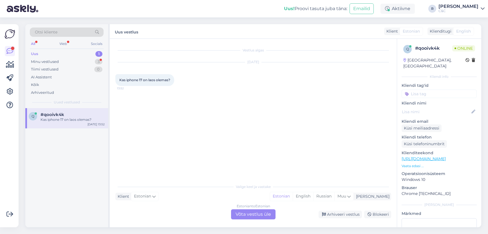
click at [248, 211] on div "Estonian to Estonian Võta vestlus üle" at bounding box center [253, 214] width 44 height 10
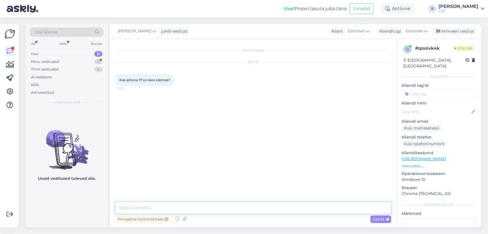
click at [230, 206] on textarea at bounding box center [253, 208] width 276 height 12
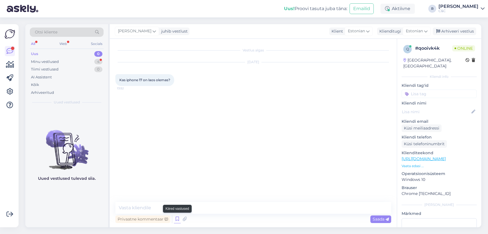
click at [178, 220] on icon at bounding box center [177, 219] width 7 height 8
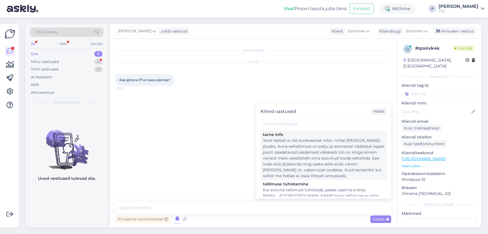
click at [292, 151] on div "Tere! Hetkel ei ole konkreetset infot, millal [PERSON_NAME] jõuaks. Kuna eeltel…" at bounding box center [323, 158] width 121 height 41
type textarea "Tere! Hetkel ei ole konkreetset infot, millal [PERSON_NAME] jõuaks. Kuna eeltel…"
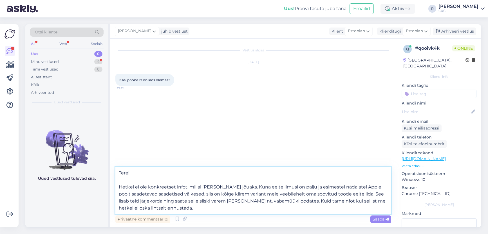
click at [212, 200] on textarea "Tere! Hetkel ei ole konkreetset infot, millal [PERSON_NAME] jõuaks. Kuna eeltel…" at bounding box center [253, 190] width 276 height 47
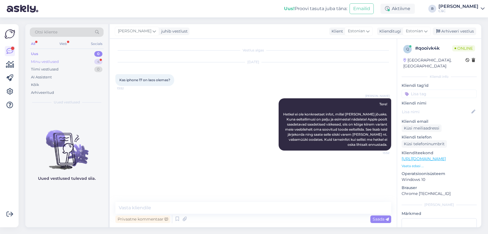
click at [67, 58] on div "Minu vestlused 4" at bounding box center [67, 62] width 74 height 8
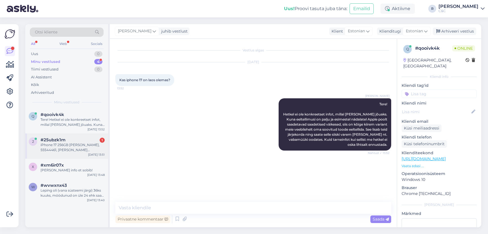
click at [71, 148] on div "iPhone 17 256GB Black , Diana Rammi, 55544461, diana.rammi@gmail.com" at bounding box center [72, 148] width 64 height 10
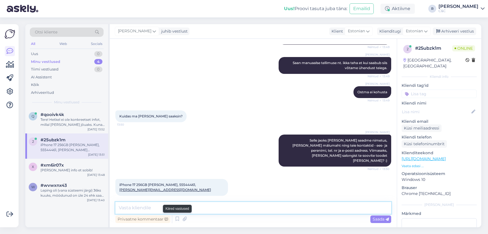
click at [182, 212] on textarea at bounding box center [253, 208] width 276 height 12
click at [184, 210] on textarea at bounding box center [253, 208] width 276 height 12
type textarea "Ning salong?"
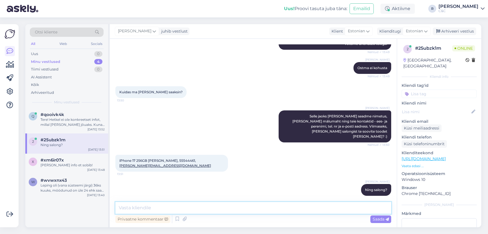
type textarea "0"
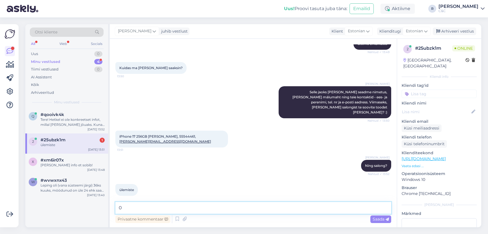
click at [189, 208] on textarea "0" at bounding box center [253, 208] width 276 height 12
click at [188, 209] on textarea "0" at bounding box center [253, 208] width 276 height 12
type textarea "Ü"
type textarea "Info käes ja kirjas :)"
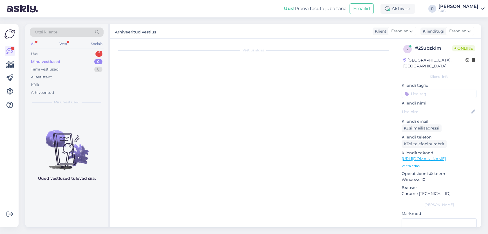
scroll to position [201, 0]
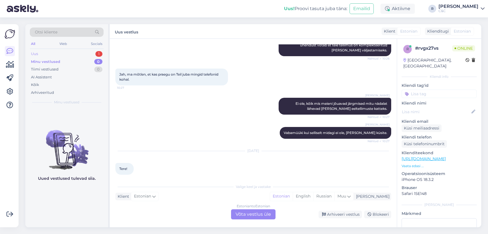
click at [86, 53] on div "Uus 1" at bounding box center [67, 54] width 74 height 8
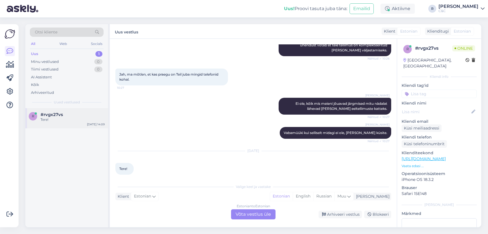
click at [92, 120] on div "Tere!" at bounding box center [72, 119] width 64 height 5
click at [245, 217] on div "Estonian to Estonian Võta vestlus üle" at bounding box center [253, 214] width 44 height 10
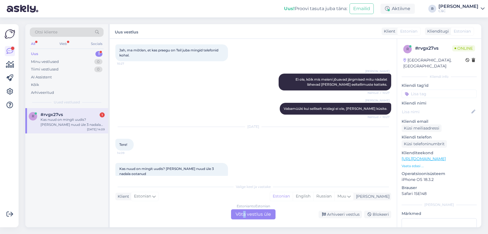
scroll to position [204, 0]
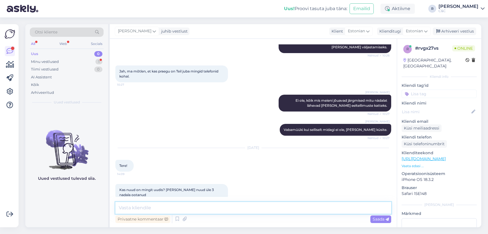
click at [205, 210] on textarea at bounding box center [253, 208] width 276 height 12
click at [260, 206] on textarea at bounding box center [253, 208] width 276 height 12
click at [236, 204] on textarea at bounding box center [253, 208] width 276 height 12
click at [231, 207] on textarea at bounding box center [253, 208] width 276 height 12
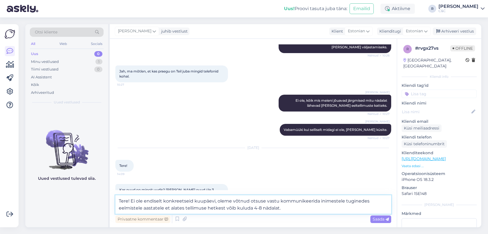
type textarea "Tere! Ei ole endiselt konkreetseid kuupäevi, oleme võtnud otsuse vastu kommunik…"
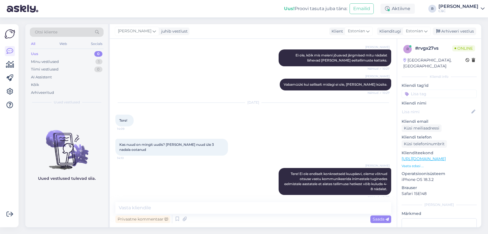
scroll to position [244, 0]
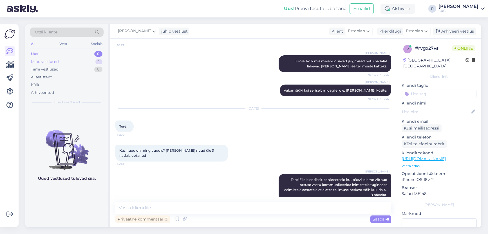
click at [94, 62] on div "Minu vestlused 1" at bounding box center [67, 62] width 74 height 8
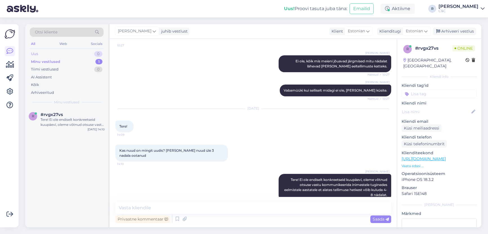
click at [90, 56] on div "Uus 0" at bounding box center [67, 54] width 74 height 8
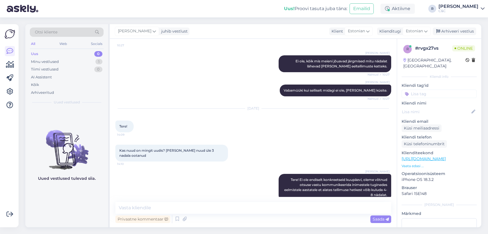
scroll to position [273, 0]
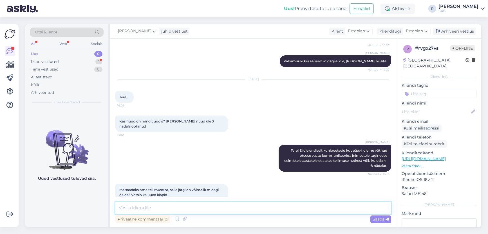
click at [222, 208] on textarea at bounding box center [253, 208] width 276 height 12
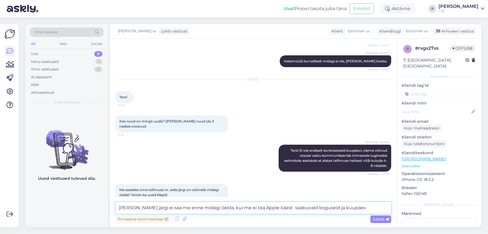
type textarea "Tellimuse järgi ei saa me enne midagi öelda, kui me ei tea Apple käest saabuvai…"
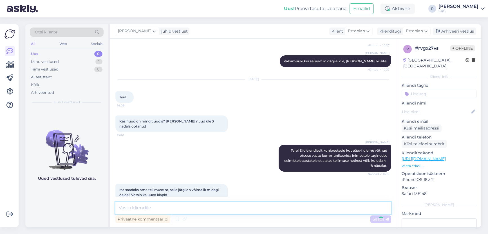
scroll to position [302, 0]
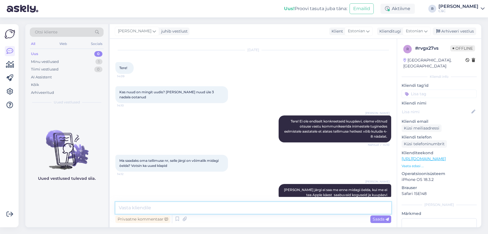
type textarea "K"
click at [274, 202] on textarea at bounding box center [253, 208] width 276 height 12
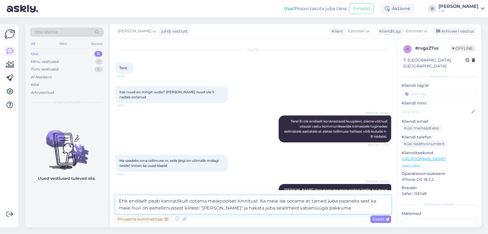
type textarea "Ehk endiselt peab kannatlikult ootama meiepoolset kinnitust. Ka meie ise ootame…"
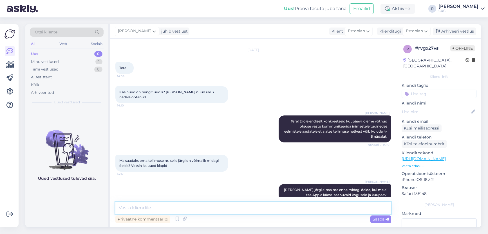
scroll to position [342, 0]
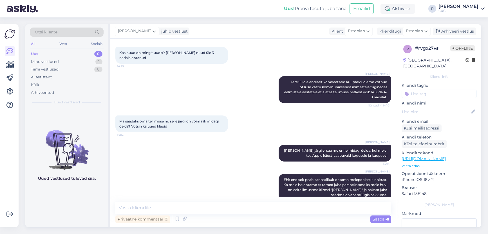
click at [355, 109] on div "Ma saadaks oma tellimuse nr, selle järgi on võimalik midagi öelda? Votsin ka uu…" at bounding box center [253, 123] width 276 height 29
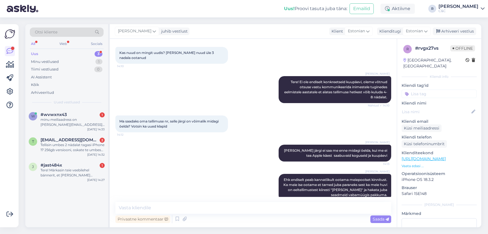
click at [93, 56] on div "Uus 3" at bounding box center [67, 54] width 74 height 8
click at [87, 123] on div "minu meiliaadress on anna.danilson@gmail.com – muid detaile täpsustan meilitsi" at bounding box center [72, 122] width 64 height 10
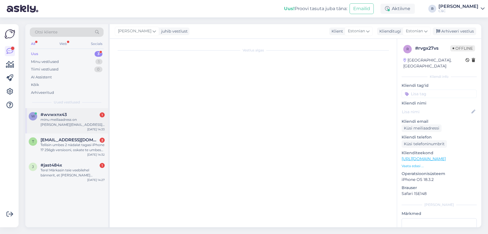
scroll to position [147, 0]
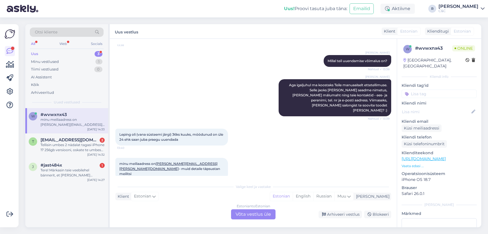
click at [247, 215] on div "Estonian to Estonian Võta vestlus üle" at bounding box center [253, 214] width 44 height 10
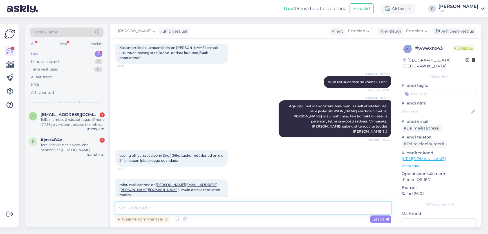
click at [225, 205] on textarea at bounding box center [253, 208] width 276 height 12
type textarea "Selge, teeme nii. Andke siis märku kui olete välja miskit valinud."
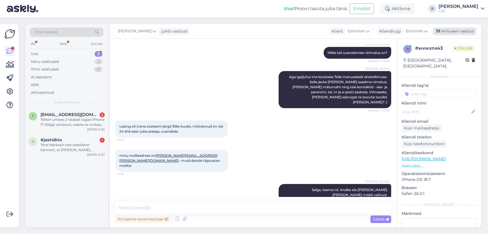
click at [460, 33] on div "Arhiveeri vestlus" at bounding box center [453, 32] width 43 height 8
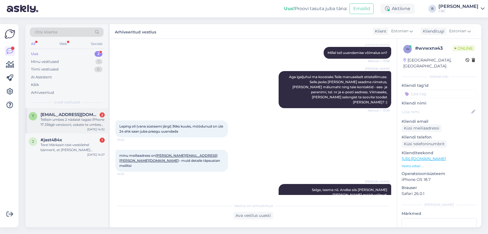
click at [88, 116] on div "tiscase@gmail.com 2" at bounding box center [72, 114] width 64 height 5
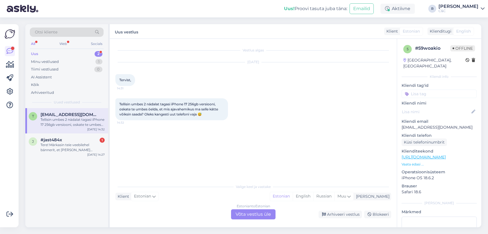
click at [256, 208] on div "Estonian to Estonian" at bounding box center [252, 206] width 33 height 5
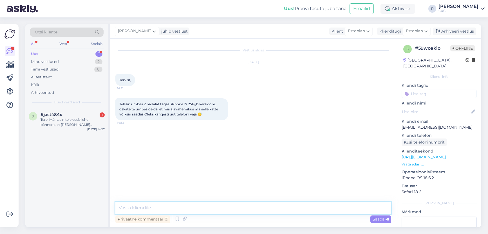
click at [232, 205] on textarea at bounding box center [253, 208] width 276 height 12
type textarea "Tere!"
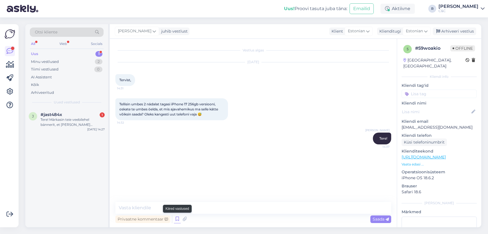
click at [176, 219] on icon at bounding box center [177, 219] width 7 height 8
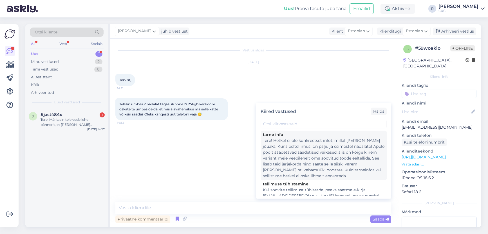
click at [285, 155] on div "Tere! Hetkel ei ole konkreetset infot, millal [PERSON_NAME] jõuaks. Kuna eeltel…" at bounding box center [323, 158] width 121 height 41
type textarea "Tere! Hetkel ei ole konkreetset infot, millal [PERSON_NAME] jõuaks. Kuna eeltel…"
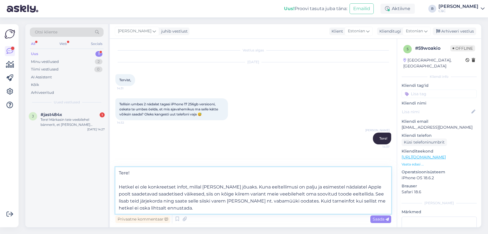
drag, startPoint x: 179, startPoint y: 209, endPoint x: 105, endPoint y: 167, distance: 85.1
click at [103, 165] on div "Otsi kliente All Web Socials Uus 1 Minu vestlused 2 Tiimi vestlused 0 AI Assist…" at bounding box center [252, 125] width 455 height 203
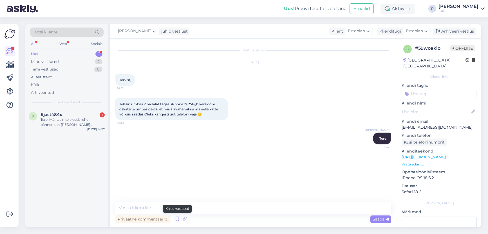
click at [176, 219] on icon at bounding box center [177, 219] width 7 height 8
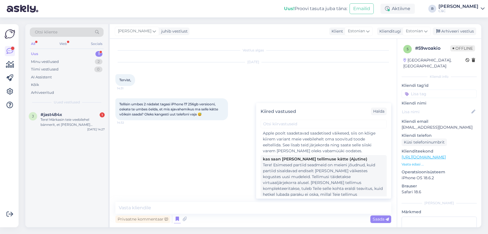
scroll to position [112, 0]
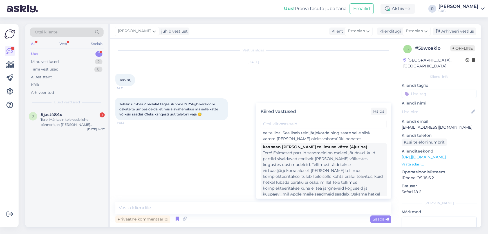
click at [302, 166] on div "Tere! Esimesed partiid seadmeid on meieni jõudnud, kuid partiid sisaldavad endi…" at bounding box center [323, 185] width 121 height 71
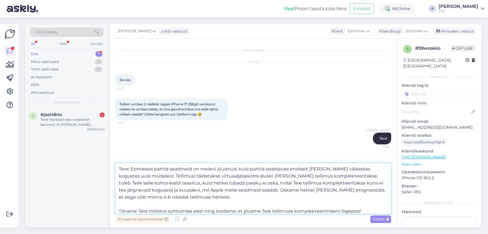
drag, startPoint x: 131, startPoint y: 168, endPoint x: 115, endPoint y: 168, distance: 16.0
click at [115, 168] on div "Vestlus algas Oct 6 2025 Tervist, 14:31 Tellisin umbes 2 nädalat tagasi iPhone …" at bounding box center [253, 133] width 287 height 189
type textarea "Esimesed partiid seadmeid on meieni jõudnud, kuid partiid sisaldavad endiselt v…"
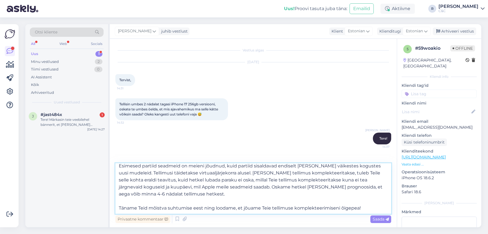
click at [207, 186] on textarea "Esimesed partiid seadmeid on meieni jõudnud, kuid partiid sisaldavad endiselt v…" at bounding box center [253, 188] width 276 height 51
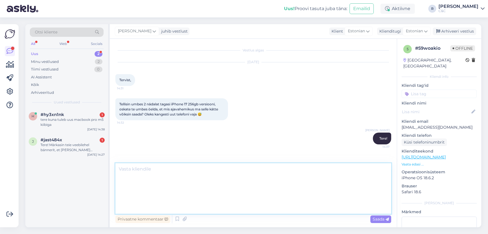
scroll to position [0, 0]
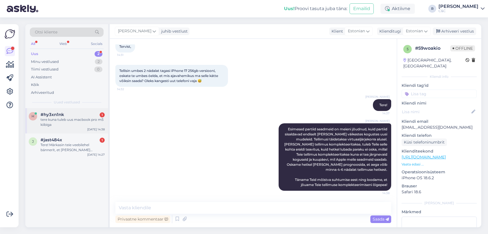
click at [91, 124] on div "tere kuna tuleb uus macbook pro m5 kiibiga" at bounding box center [72, 122] width 64 height 10
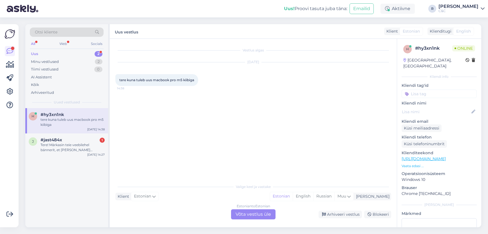
click at [254, 210] on div "Estonian to Estonian Võta vestlus üle" at bounding box center [253, 214] width 44 height 10
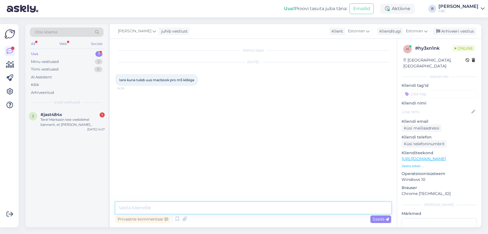
click at [241, 209] on textarea at bounding box center [253, 208] width 276 height 12
type textarea "Tere! Pole õrna aimugi kuna sellist arvutit veel ei eksisteeri."
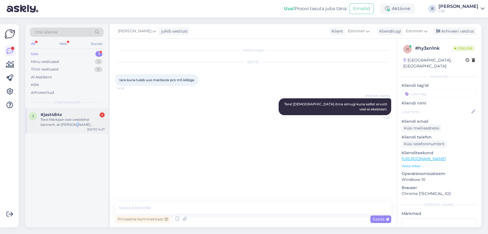
click at [73, 123] on div "Tere! Märkasin teie veebilehel bännerit, et kui tuua vana iphone esindusse taga…" at bounding box center [72, 122] width 64 height 10
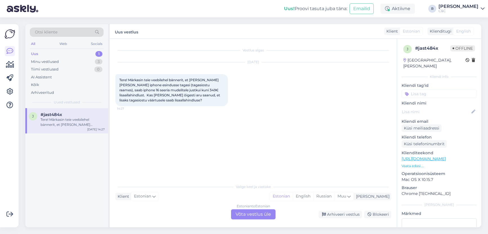
click at [257, 218] on div "Estonian to Estonian Võta vestlus üle" at bounding box center [253, 214] width 44 height 10
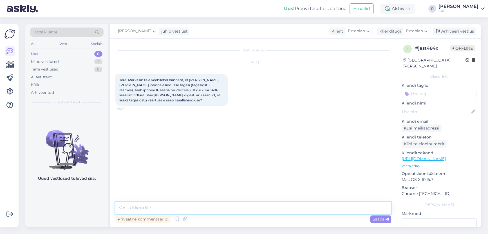
click at [221, 206] on textarea at bounding box center [253, 208] width 276 height 12
type textarea "Tere!"
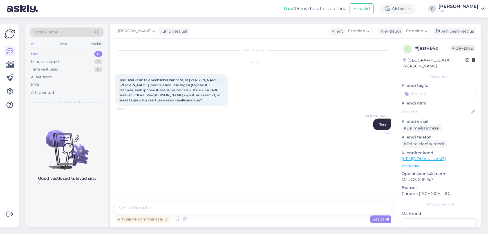
click at [427, 156] on link "https://www.shop.cec.ee/vaheta-apple-seade" at bounding box center [423, 158] width 44 height 5
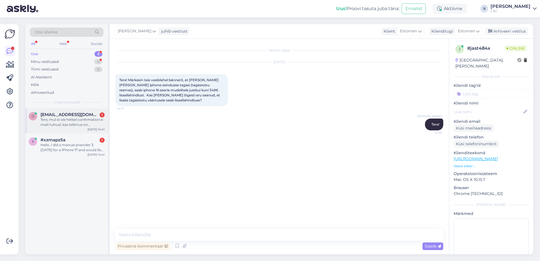
click at [98, 117] on div "oskar.magi@gmail.com 1" at bounding box center [72, 114] width 64 height 5
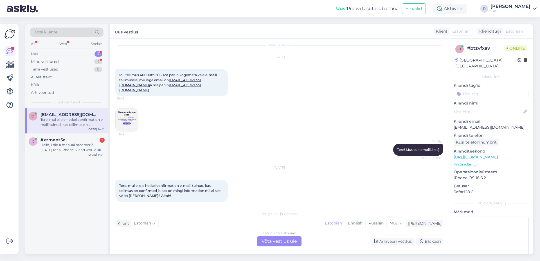
click at [157, 73] on div "Mu tellimus 4000089206. Ma panin kogemata vale e-maili tellimusele, mu õige ema…" at bounding box center [171, 82] width 112 height 27
copy span "4000089206"
click at [263, 234] on div "Estonian to Estonian Võta vestlus üle" at bounding box center [279, 241] width 44 height 10
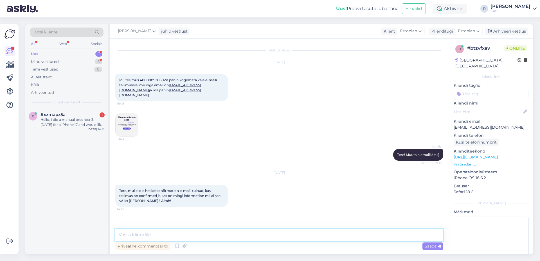
click at [257, 234] on textarea at bounding box center [279, 235] width 328 height 12
type textarea "Tere! Pean eraldi saatma. Saadan kohe."
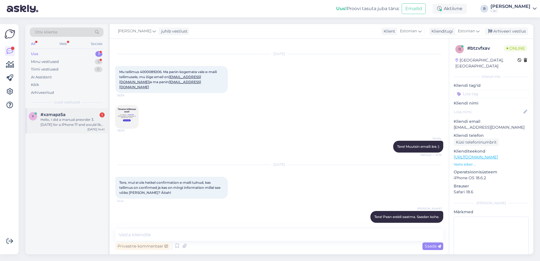
click at [84, 130] on div "x #xzmapz5a 1 Hello, I did a manual preorder 3.5 weeks ago for a iPhone 17 and …" at bounding box center [66, 120] width 83 height 25
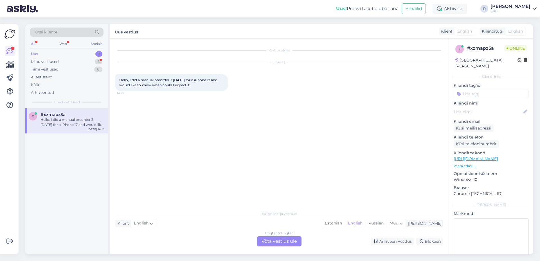
click at [279, 234] on div "Vestlus algas Oct 6 2025 Hello, I did a manual preorder 3.5 weeks ago for a iPh…" at bounding box center [279, 147] width 339 height 216
click at [279, 234] on div "English to English Võta vestlus üle" at bounding box center [279, 241] width 44 height 10
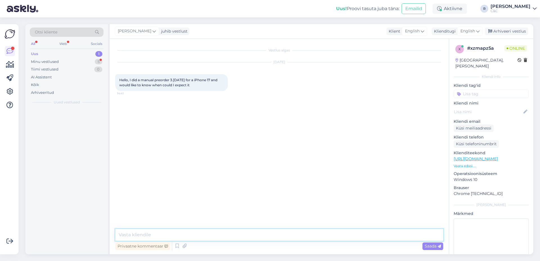
click at [253, 234] on textarea at bounding box center [279, 235] width 328 height 12
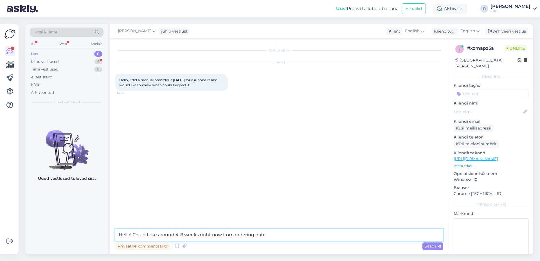
type textarea "Hello! Could take around 4-8 weeks right now from ordering date."
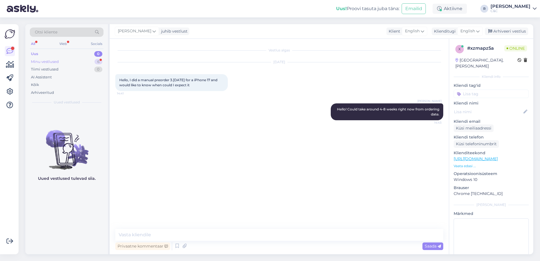
click at [98, 62] on div "6" at bounding box center [98, 62] width 8 height 6
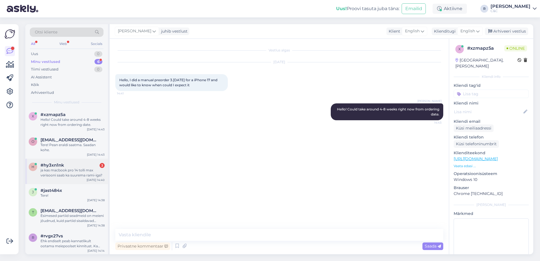
click at [69, 166] on div "#hy3xn1nk 3" at bounding box center [72, 165] width 64 height 5
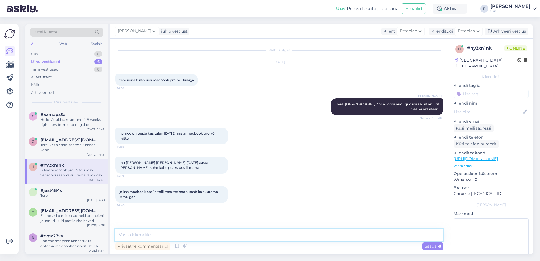
click at [191, 234] on textarea at bounding box center [279, 235] width 328 height 12
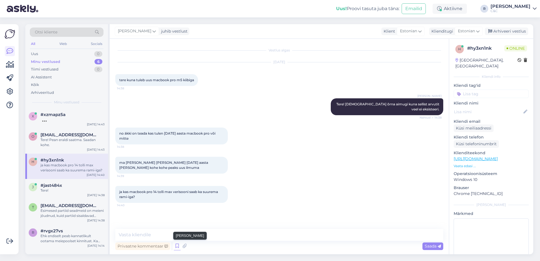
click at [179, 234] on icon at bounding box center [177, 246] width 7 height 8
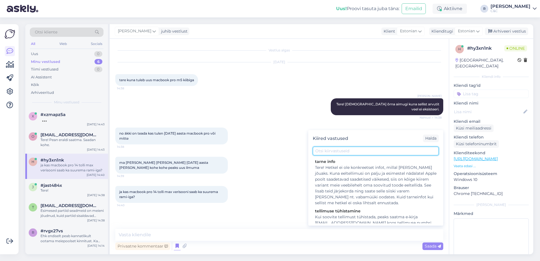
click at [321, 151] on input "text" at bounding box center [376, 151] width 126 height 9
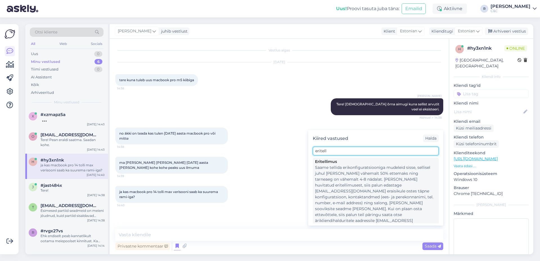
type input "eritell"
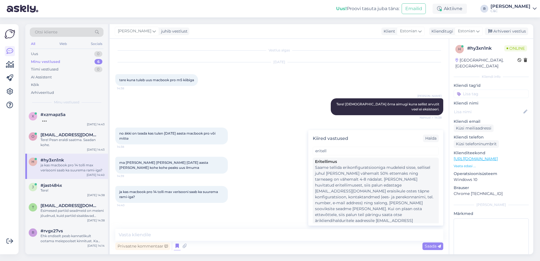
click at [330, 179] on div "Saame tellida erikonfiguratsiooniga mudeleid sisse, sellisel juhul [PERSON_NAME…" at bounding box center [375, 197] width 121 height 65
type textarea "Saame tellida erikonfiguratsiooniga mudeleid sisse, sellisel juhul [PERSON_NAME…"
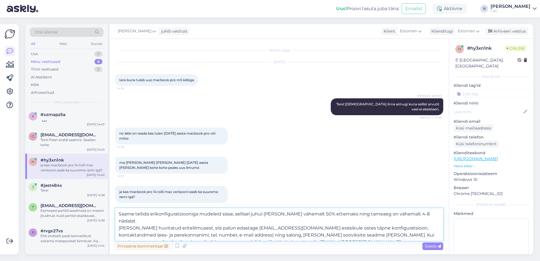
click at [296, 234] on textarea "Saame tellida erikonfiguratsiooniga mudeleid sisse, sellisel juhul [PERSON_NAME…" at bounding box center [279, 224] width 328 height 33
click at [291, 234] on textarea "Saame tellida erikonfiguratsiooniga mudeleid sisse, sellisel juhul [PERSON_NAME…" at bounding box center [279, 224] width 328 height 33
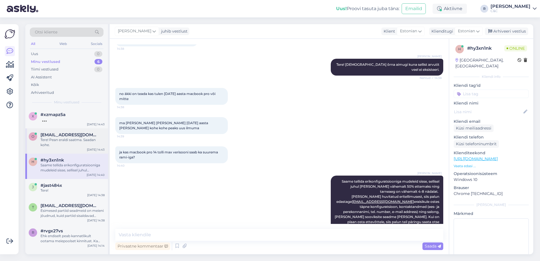
click at [70, 144] on div "Tere! Pean eraldi saatma. Saadan kohe." at bounding box center [72, 142] width 64 height 10
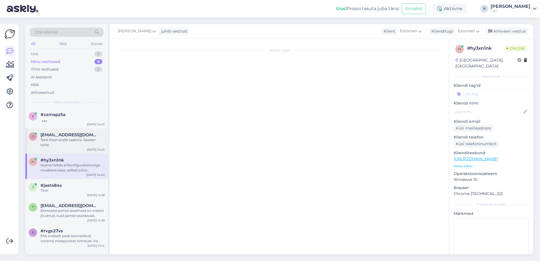
scroll to position [8, 0]
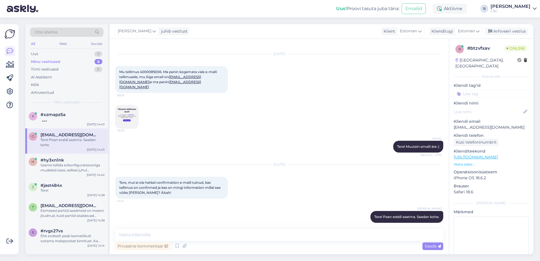
click at [158, 73] on span "Mu tellimus 4000089206. Ma panin kogemata vale e-maili tellimusele, mu õige ema…" at bounding box center [168, 79] width 98 height 19
copy span "4000089206"
click at [183, 231] on textarea at bounding box center [279, 235] width 328 height 12
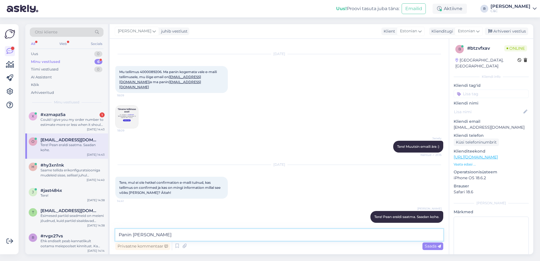
type textarea "Panin teele!"
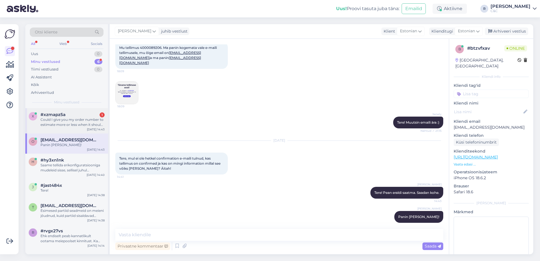
click at [100, 126] on div "Could I give you my order number to estimate more or less when it should come? …" at bounding box center [72, 122] width 64 height 10
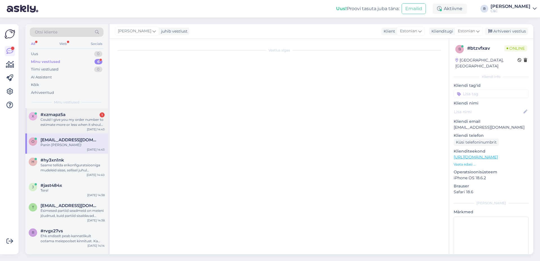
scroll to position [0, 0]
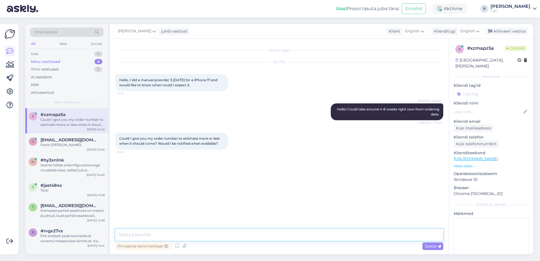
click at [216, 232] on textarea at bounding box center [279, 235] width 328 height 12
type textarea "I cannot get any inform"
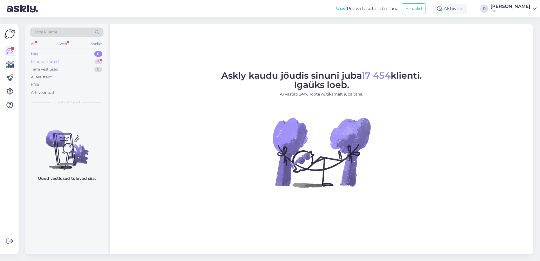
click at [97, 58] on div "Uus 0 Minu vestlused 6 Tiimi vestlused 0 AI Assistent Kõik Arhiveeritud" at bounding box center [67, 73] width 74 height 46
click at [95, 60] on div "6" at bounding box center [98, 62] width 8 height 6
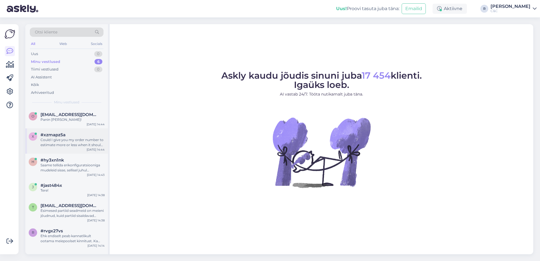
click at [77, 135] on div "#xzmapz5a" at bounding box center [72, 134] width 64 height 5
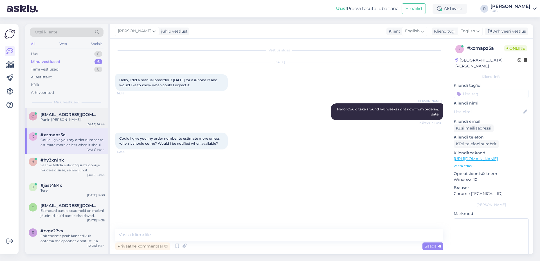
click at [78, 121] on div "Panin teele!" at bounding box center [72, 119] width 64 height 5
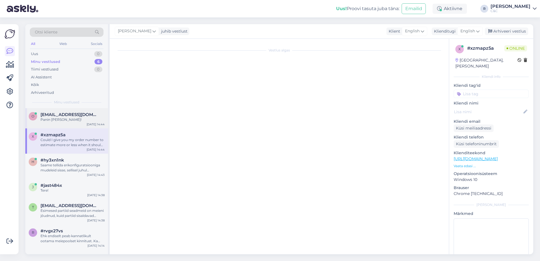
scroll to position [32, 0]
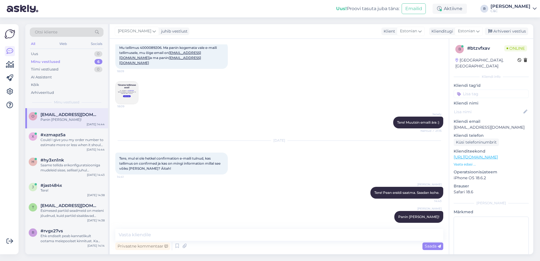
click at [506, 26] on div "Ross juhib vestlust Klient Estonian Klienditugi Estonian Arhiveeri vestlus" at bounding box center [321, 31] width 423 height 15
click at [507, 30] on div "Arhiveeri vestlus" at bounding box center [506, 32] width 43 height 8
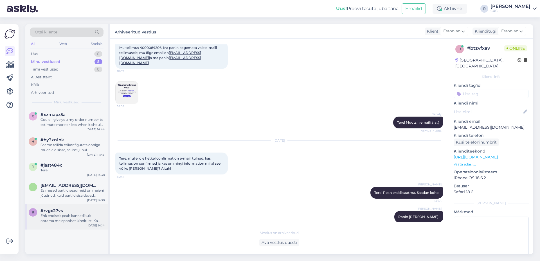
click at [67, 214] on div "Ehk endiselt peab kannatlikult ootama meiepoolset kinnitust. Ka meie ise ootame…" at bounding box center [72, 218] width 64 height 10
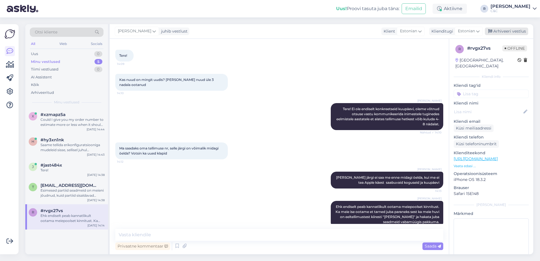
click at [513, 34] on div "Arhiveeri vestlus" at bounding box center [506, 32] width 43 height 8
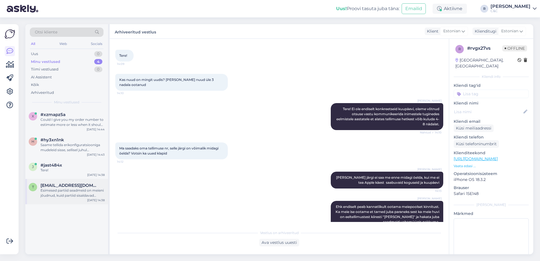
click at [103, 193] on div "Esimesed partiid seadmeid on meieni jõudnud, kuid partiid sisaldavad endiselt v…" at bounding box center [72, 193] width 64 height 10
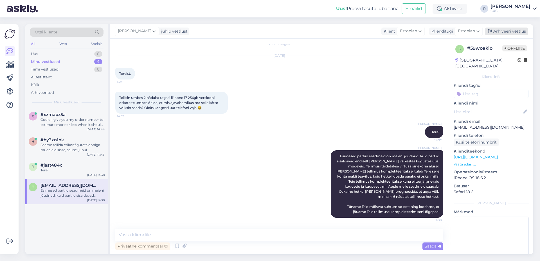
click at [491, 32] on icon at bounding box center [490, 32] width 4 height 4
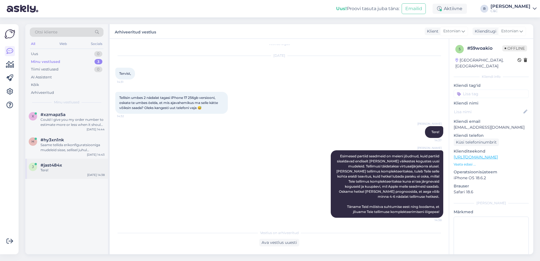
click at [78, 164] on div "#jast484x" at bounding box center [72, 165] width 64 height 5
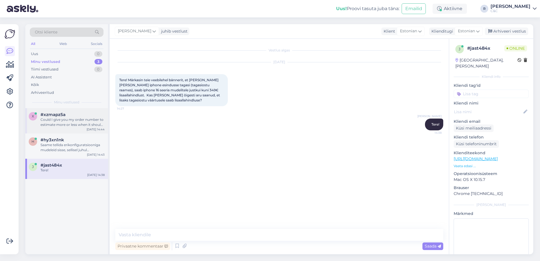
click at [90, 132] on div "x #xzmapz5a Could I give you my order number to estimate more or less when it s…" at bounding box center [66, 120] width 83 height 25
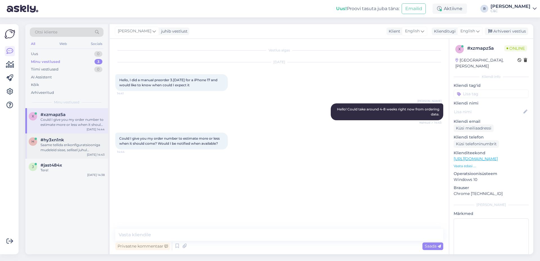
click at [82, 145] on div "Saame tellida erikonfiguratsiooniga mudeleid sisse, sellisel juhul oleks tarvis…" at bounding box center [72, 148] width 64 height 10
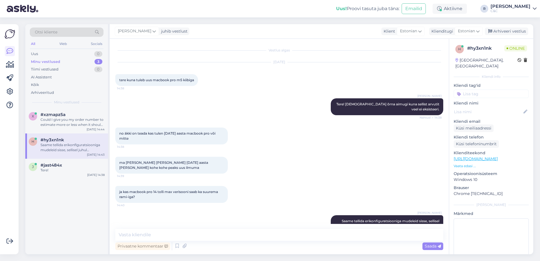
scroll to position [40, 0]
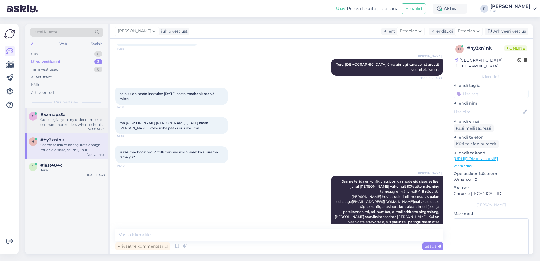
click at [79, 127] on div "Could I give you my order number to estimate more or less when it should come? …" at bounding box center [72, 122] width 64 height 10
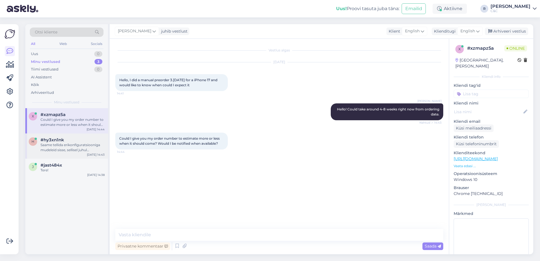
click at [86, 146] on div "Saame tellida erikonfiguratsiooniga mudeleid sisse, sellisel juhul oleks tarvis…" at bounding box center [72, 148] width 64 height 10
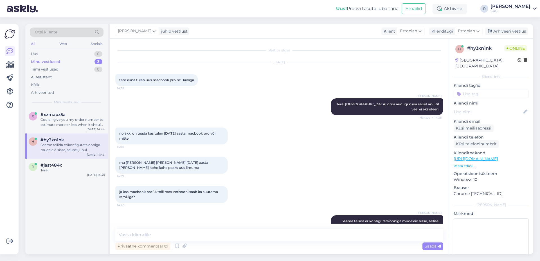
scroll to position [40, 0]
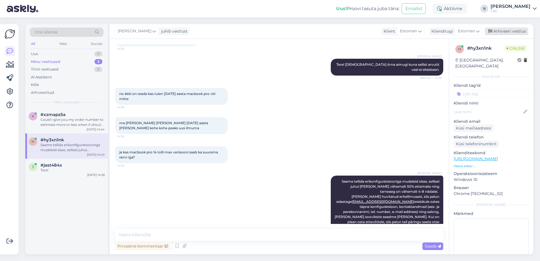
click at [501, 28] on div "Arhiveeri vestlus" at bounding box center [506, 32] width 43 height 8
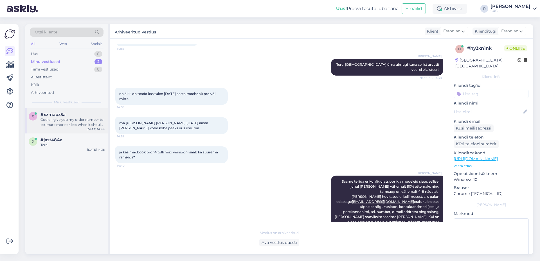
click at [95, 116] on div "#xzmapz5a" at bounding box center [72, 114] width 64 height 5
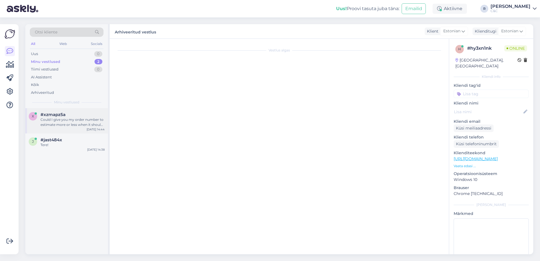
scroll to position [0, 0]
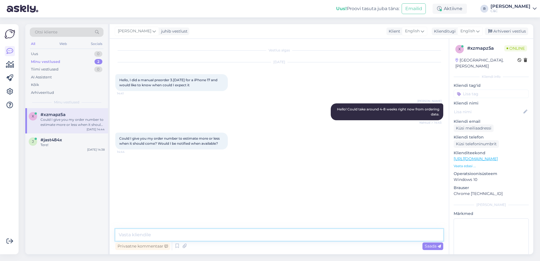
click at [298, 240] on textarea at bounding box center [279, 235] width 328 height 12
click at [470, 28] on div "English" at bounding box center [469, 31] width 25 height 9
type input "es"
click at [450, 59] on link "Chinese" at bounding box center [457, 56] width 62 height 9
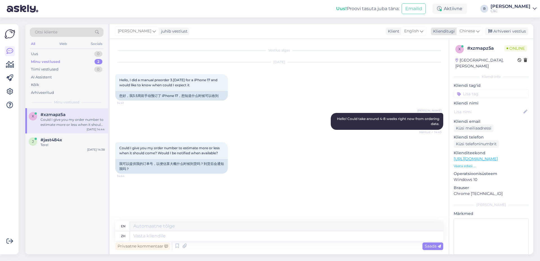
click at [466, 31] on span "Chinese" at bounding box center [466, 31] width 15 height 6
click at [453, 63] on link "Estonian" at bounding box center [457, 65] width 62 height 9
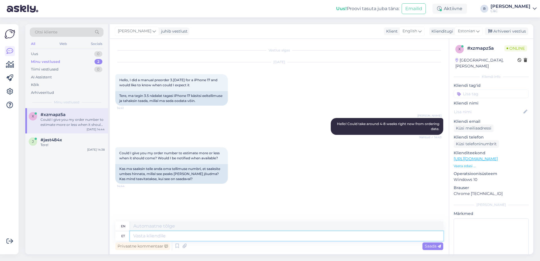
click at [188, 236] on textarea at bounding box center [286, 236] width 313 height 10
type textarea "Tellimuse nu"
type textarea "Order"
type textarea "Tellimuse numb"
type textarea "Order number"
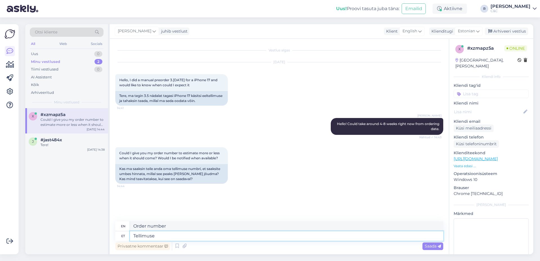
type textarea "Tellimuse"
type textarea "Order"
type textarea "Tellimus ei ütl"
type textarea "Order no."
type textarea "Tellimus ei ütle mei"
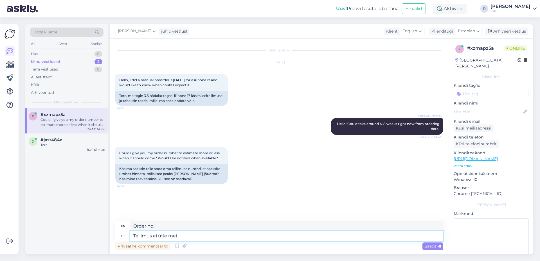
type textarea "The order does not say"
type textarea "Tellimus ei ütle meile"
type textarea "The order doesn't tell us."
type textarea "Tellimus ei ütle meile hetkel mis"
type textarea "The order doesn't tell us at the moment."
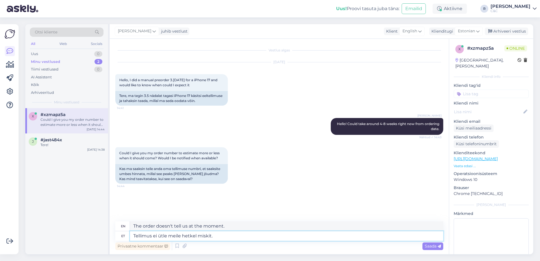
type textarea "Tellimus ei ütle meile hetkel miskit."
type textarea "The order doesn't tell us anything at the moment."
type textarea "Tellimus ei ütle meile hetkel miskit. Me saam"
type textarea "The order doesn't tell us anything at the moment. We"
type textarea "Tellimus ei ütle meile hetkel miskit. Me saame tel"
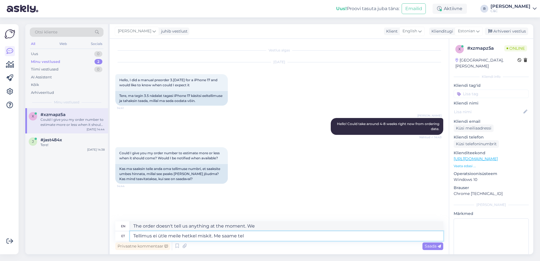
type textarea "The order doesn't tell us anything at the moment. We can"
type textarea "Tellimus ei ütle meile hetkel miskit. Me saame telefone"
type textarea "The order doesn't tell us anything at the moment. We get phones"
type textarea "Tellimus ei ütle meile hetkel miskit. Me saame telefone Apples tjao"
type textarea "The order doesn't tell us anything at the moment. We get the phones from Apple"
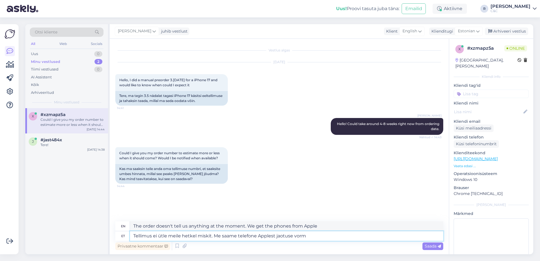
type textarea "Tellimus ei ütle meile hetkel miskit. Me saame telefone Applest jaotuse vormi"
type textarea "The order doesn't tell us anything at the moment. We get the phones from Apple …"
type textarea "Tellimus ei ütle meile hetkel miskit. Me saame telefone Applest jaotuse vormis …"
type textarea "The order doesn't tell us anything at the moment. We get the phones from Apple …"
type textarea "Tellimus ei ütle meile hetkel miskit. Me saame telefone Applest jaotuse vormis …"
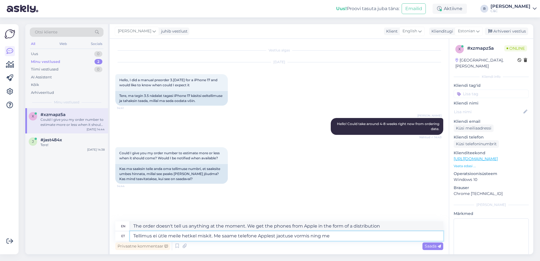
type textarea "The order doesn't tell us anything at the moment. We get the phones from Apple …"
type textarea "Tellimus ei ütle meile hetkel miskit. Me saame telefone Applest jaotuse vormis …"
type textarea "The order doesn't tell us anything at the moment. We get the phones from Apple …"
type textarea "Tellimus ei ütle meile hetkel miskit. Me saame telefone Applest jaotuse vormis …"
type textarea "The order doesn't tell us anything at the moment. We get the phones from Apple …"
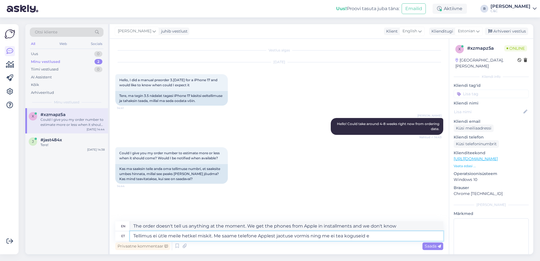
type textarea "Tellimus ei ütle meile hetkel miskit. Me saame telefone Applest jaotuse vormis …"
type textarea "The order doesn't tell us anything at the moment. We get the phones from Apple …"
type textarea "Tellimus ei ütle meile hetkel miskit. Me saame telefone Applest jaotuse vormis …"
type textarea "The order doesn't tell us anything at the moment. We get the phones from Apple …"
type textarea "Tellimus ei ütle meile hetkel miskit. Me saame telefone Applest jaotuse vormis …"
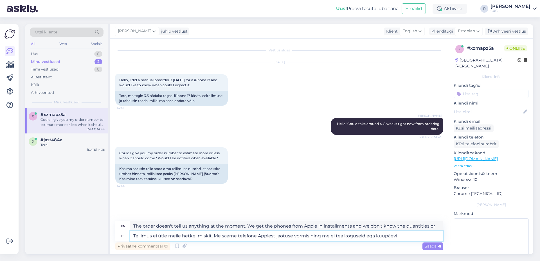
type textarea "The order doesn't tell us anything at the moment. We're getting the phones from…"
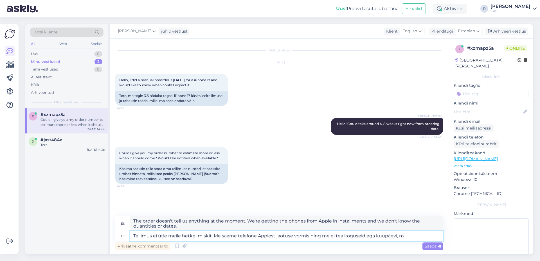
type textarea "Tellimus ei ütle meile hetkel miskit. Me saame telefone Applest jaotuse vormis …"
type textarea "The order doesn't tell us anything at the moment. We're getting the phones from…"
type textarea "Tellimus ei ütle meile hetkel miskit. Me saame telefone Applest jaotuse vormis …"
type textarea "The order doesn't tell us anything at the moment. We're getting the phones from…"
type textarea "Tellimus ei ütle meile hetkel miskit. Me saame telefone Applest jaotuse vormis …"
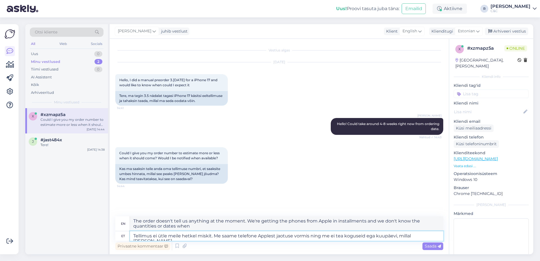
type textarea "The order doesn't tell us anything at the moment. We're getting the phones from…"
type textarea "Tellimus ei ütle meile hetkel miskit. Me saame telefone Applest jaotuse vormis …"
type textarea "The order doesn't tell us anything at the moment. We're getting the phones from…"
type textarea "Tellimus ei ütle meile hetkel miskit. Me saame telefone Applest jaotuse vormis …"
type textarea "The order doesn't tell us anything at the moment. We're getting the phones from…"
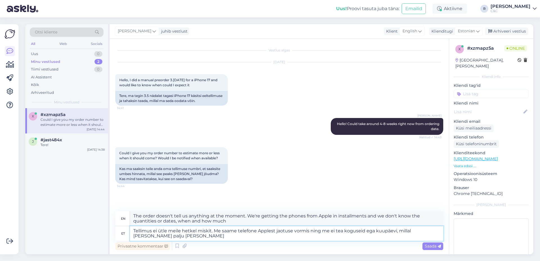
type textarea "Tellimus ei ütle meile hetkel miskit. Me saame telefone Applest jaotuse vormis …"
type textarea "The order doesn't tell us anything at the moment. We're getting the phones from…"
type textarea "Tellimus ei ütle meile hetkel miskit. Me saame telefone Applest jaotuse vormis …"
type textarea "The order doesn't tell us anything at the moment. We're getting the phones from…"
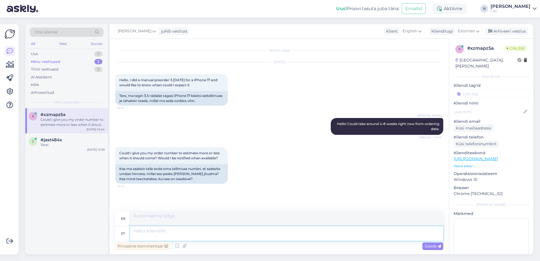
scroll to position [28, 0]
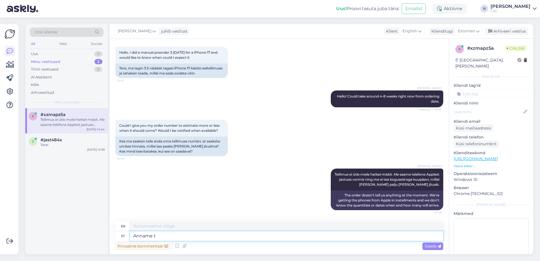
type textarea "Anname te"
type textarea "We give"
type textarea "Anname teile kohe"
type textarea "We give you"
type textarea "Anname teile koheselt"
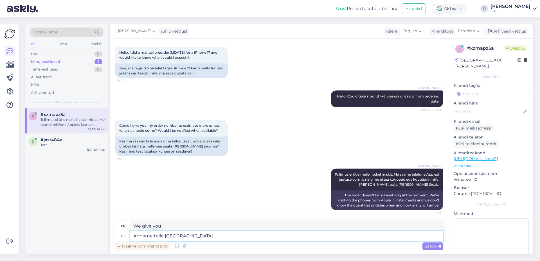
type textarea "We will give you immediately"
type textarea "Anname teile koheselt e-maili te"
type textarea "We will email you immediately."
type textarea "Anname teile koheselt e-maili teel j"
type textarea "We will email you immediately"
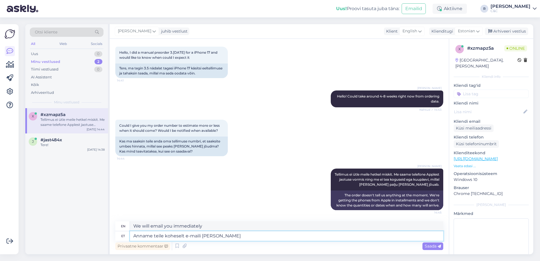
type textarea "Anname teile koheselt e-maili teel ja t"
type textarea "We will give you an immediate email and"
type textarea "Anname teile koheselt e-maili teel ja telefonitsi t"
type textarea "We will give you immediate information via email and phone."
type textarea "Anname teile koheselt e-maili teel ja telefonitsi teada, k"
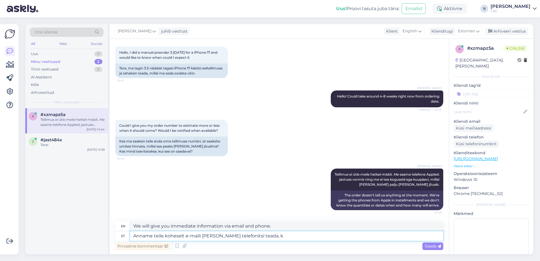
type textarea "We will notify you immediately by email and phone,"
type textarea "Anname teile koheselt e-maili teel ja telefonitsi teada, kui k"
type textarea "We will notify you immediately by email and phone if"
type textarea "Anname teile koheselt e-maili teel ja telefonitsi teada, kui toode on"
type textarea "We will notify you immediately by email and phone when the product is"
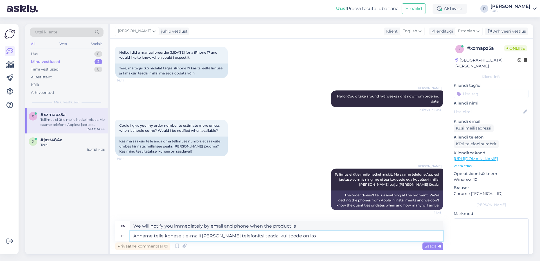
type textarea "Anname teile koheselt e-maili teel ja telefonitsi teada, kui toode on koh"
type textarea "We will notify you immediately by email and phone when the product is available."
type textarea "Anname teile koheselt e-maili teel ja telefonitsi teada, kui toode on kohal ja v"
type textarea "We will notify you immediately by email and phone when the product is available…"
type textarea "Anname teile koheselt e-maili teel ja telefonitsi teada, kui toode on kohal ja …"
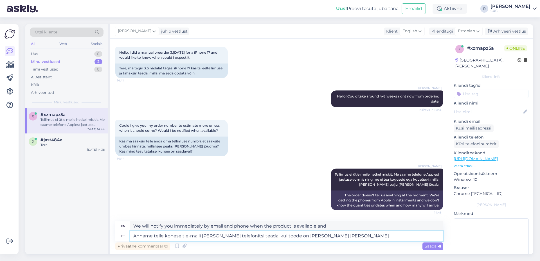
type textarea "We will notify you immediately by email and phone when the product is available…"
type textarea "Anname teile koheselt e-maili teel ja telefonitsi teada, kui toode on kohal ja …"
type textarea "We will immediately notify you by email and phone when the product is available…"
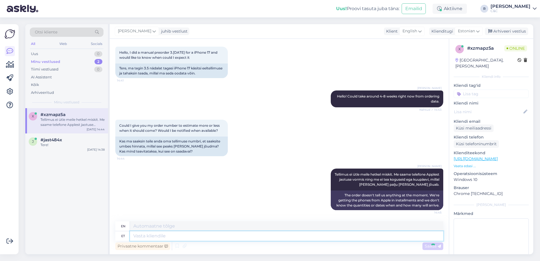
scroll to position [71, 0]
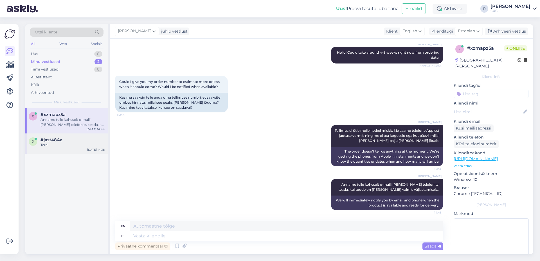
click at [78, 149] on div "j #jast484x Tere! Oct 6 14:38" at bounding box center [66, 144] width 83 height 20
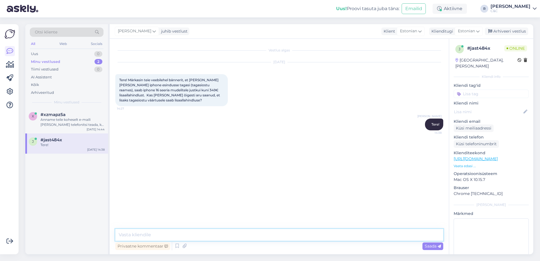
click at [179, 234] on textarea at bounding box center [279, 235] width 328 height 12
type textarea "Vabandust et ootama pidite"
click at [64, 123] on div "Understood. Ok, thank you for the information!" at bounding box center [72, 122] width 64 height 10
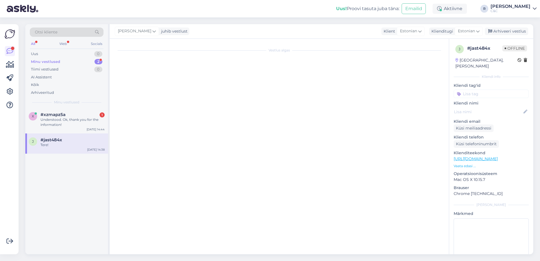
scroll to position [97, 0]
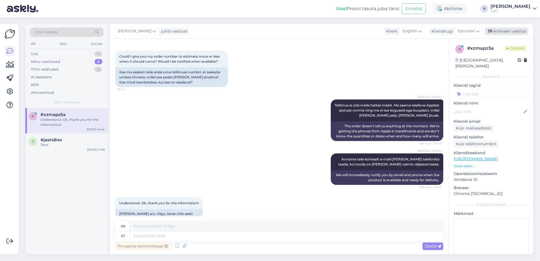
click at [518, 31] on div "Arhiveeri vestlus" at bounding box center [506, 32] width 43 height 8
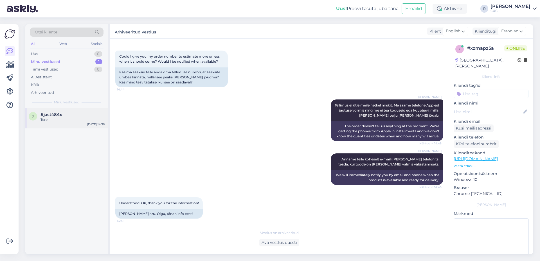
click at [97, 110] on div "j #jast484x Tere! Oct 6 14:38" at bounding box center [66, 118] width 83 height 20
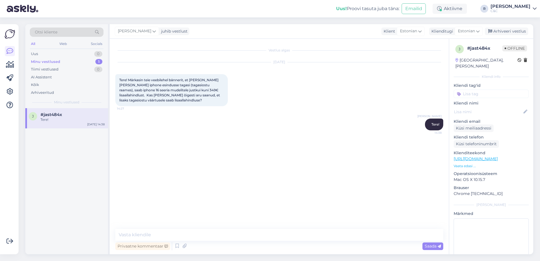
click at [183, 228] on div "Vestlus algas Oct 6 2025 Tere! Märkasin teie veebilehel bännerit, et kui tuua v…" at bounding box center [279, 147] width 339 height 216
click at [183, 233] on textarea at bounding box center [279, 235] width 328 height 12
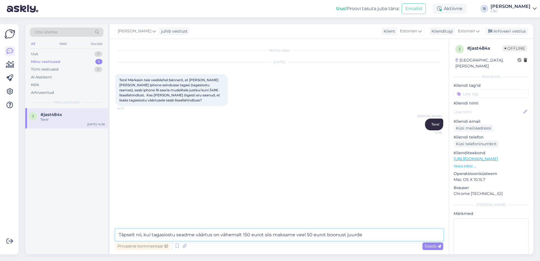
type textarea "Täpselt nii, kui tagasiostu seadme väärtus on vähemalt 150 eurot siis maksame v…"
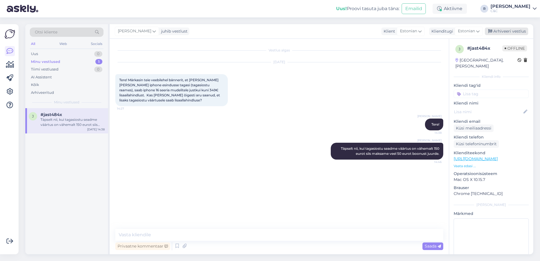
click at [500, 29] on div "Arhiveeri vestlus" at bounding box center [506, 32] width 43 height 8
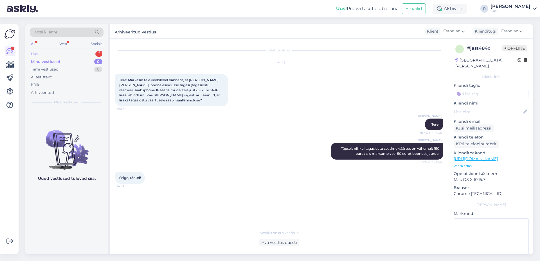
click at [85, 57] on div "Uus 1" at bounding box center [67, 54] width 74 height 8
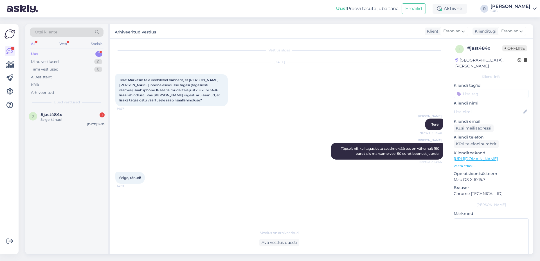
click at [84, 55] on div "Uus 1" at bounding box center [67, 54] width 74 height 8
click at [75, 121] on div "Selge, tänud!" at bounding box center [72, 119] width 64 height 5
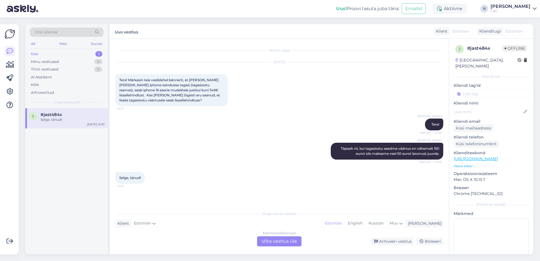
drag, startPoint x: 171, startPoint y: 239, endPoint x: 180, endPoint y: 239, distance: 8.4
click at [171, 240] on div "Estonian to Estonian Võta vestlus üle Arhiveeri vestlus Blokeeri" at bounding box center [279, 241] width 328 height 10
click at [274, 240] on div "Estonian to Estonian Võta vestlus üle" at bounding box center [279, 241] width 44 height 10
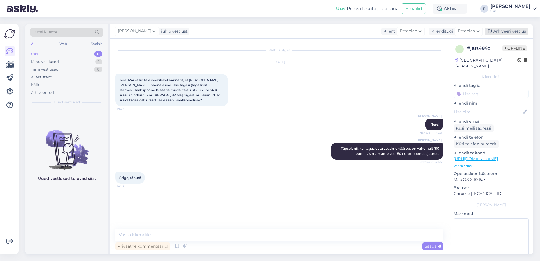
click at [518, 31] on div "Arhiveeri vestlus" at bounding box center [506, 32] width 43 height 8
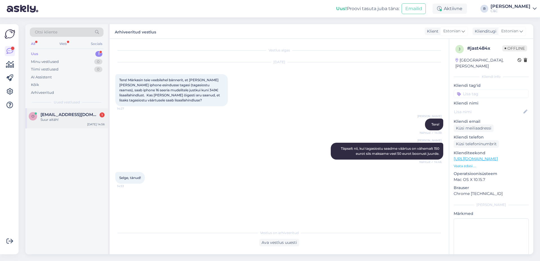
click at [69, 122] on div "Suur aitäh!" at bounding box center [72, 119] width 64 height 5
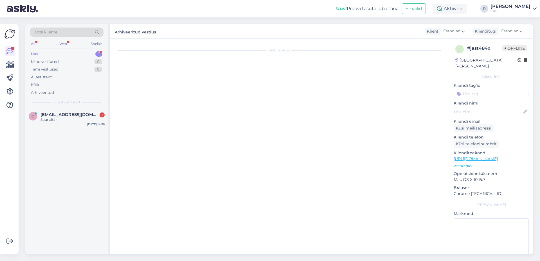
scroll to position [78, 0]
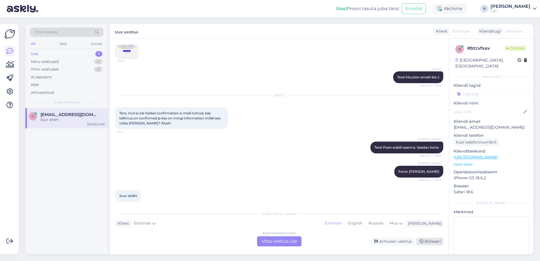
click at [427, 239] on div "Blokeeri" at bounding box center [429, 242] width 27 height 8
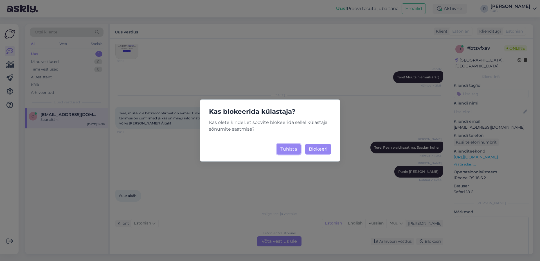
click at [289, 147] on button "Tühista" at bounding box center [289, 149] width 24 height 11
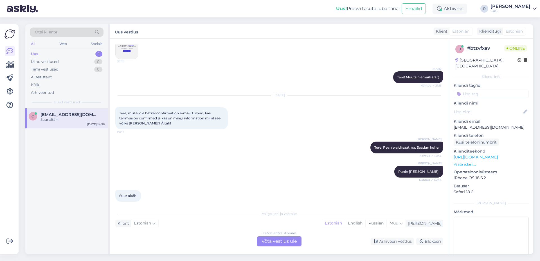
drag, startPoint x: 283, startPoint y: 253, endPoint x: 283, endPoint y: 248, distance: 5.1
click at [283, 253] on div "Vestlus algas Oct 4 2025 Mu tellimus 4000089206. Ma panin kogemata vale e-maili…" at bounding box center [279, 147] width 339 height 216
click at [283, 248] on div "Vestlus algas Oct 4 2025 Mu tellimus 4000089206. Ma panin kogemata vale e-maili…" at bounding box center [279, 147] width 339 height 216
click at [284, 244] on div "Estonian to Estonian Võta vestlus üle" at bounding box center [279, 241] width 44 height 10
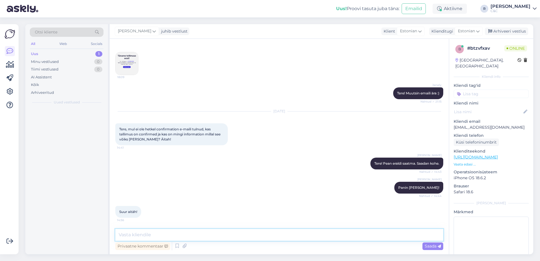
scroll to position [57, 0]
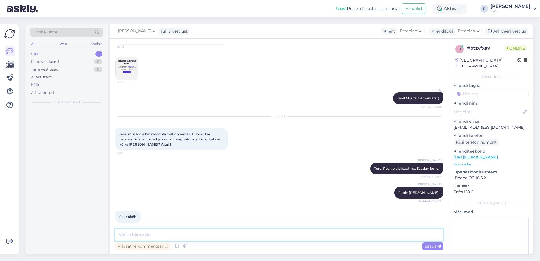
click at [278, 239] on textarea at bounding box center [279, 235] width 328 height 12
click at [279, 234] on textarea at bounding box center [279, 235] width 328 height 12
type textarea "Ikka, head!"
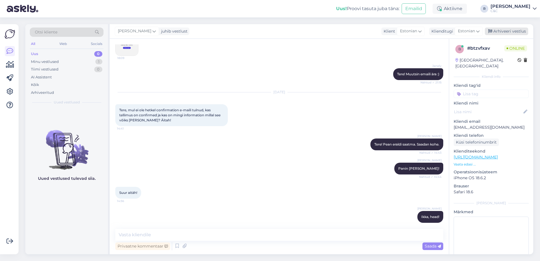
click at [495, 33] on div "Arhiveeri vestlus" at bounding box center [506, 32] width 43 height 8
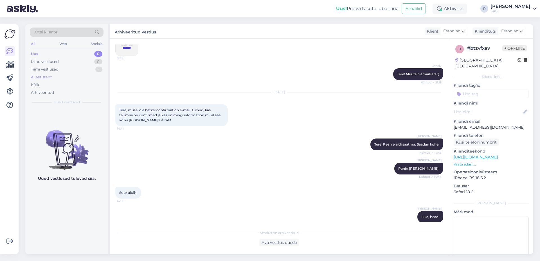
click at [97, 73] on div "AI Assistent" at bounding box center [67, 77] width 74 height 8
click at [96, 70] on div "1" at bounding box center [98, 70] width 7 height 6
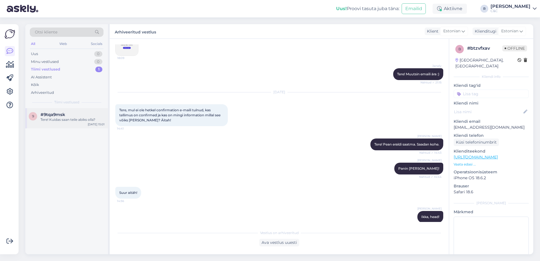
click at [80, 113] on div "#9tqa9msk" at bounding box center [72, 114] width 64 height 5
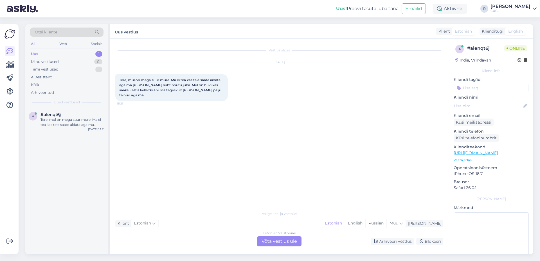
click at [298, 242] on div "Estonian to Estonian Võta vestlus üle" at bounding box center [279, 241] width 44 height 10
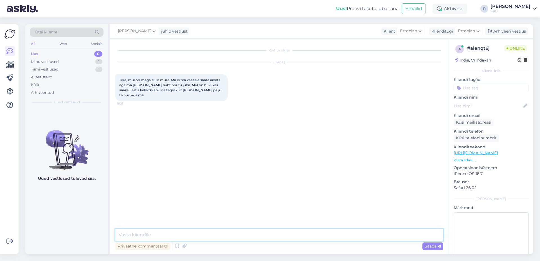
click at [265, 235] on textarea at bounding box center [279, 235] width 328 height 12
type textarea "Tere! Kuidas saan teid abistada?"
click at [86, 67] on div "Tiimi vestlused 1" at bounding box center [67, 70] width 74 height 8
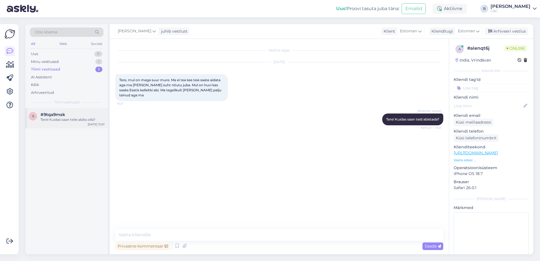
click at [72, 117] on div "#9tqa9msk" at bounding box center [72, 114] width 64 height 5
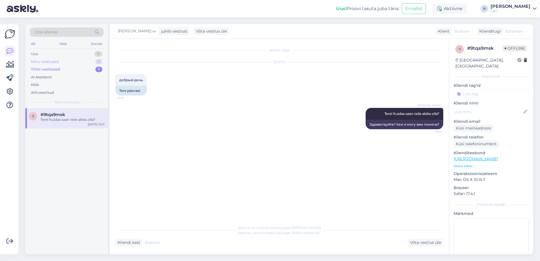
click at [78, 63] on div "Minu vestlused 1" at bounding box center [67, 62] width 74 height 8
click at [66, 115] on div "#alenqt6j" at bounding box center [72, 114] width 64 height 5
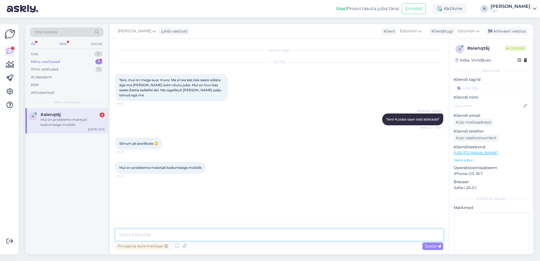
click at [201, 233] on textarea at bounding box center [279, 235] width 328 height 12
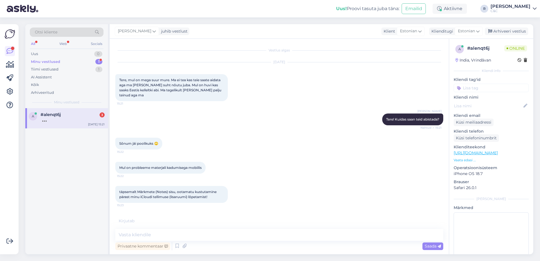
click at [323, 224] on div "Vestlus algas [DATE] Tere, mul on mega suur mure. Ma ei tea kas teie saate aida…" at bounding box center [279, 147] width 339 height 216
click at [314, 228] on div "Vestlus algas [DATE] Tere, mul on mega suur mure. Ma ei tea kas teie saate aida…" at bounding box center [279, 147] width 339 height 216
click at [307, 232] on textarea at bounding box center [279, 235] width 328 height 12
click at [299, 225] on div "Vestlus algas [DATE] Tere, mul on mega suur mure. Ma ei tea kas teie saate aida…" at bounding box center [279, 147] width 339 height 216
click at [299, 229] on div "Vestlus algas [DATE] Tere, mul on mega suur mure. Ma ei tea kas teie saate aida…" at bounding box center [279, 147] width 339 height 216
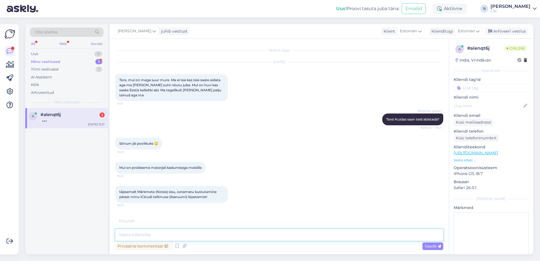
click at [298, 233] on textarea at bounding box center [279, 235] width 328 height 12
click at [302, 238] on textarea at bounding box center [279, 235] width 328 height 12
type textarea "I"
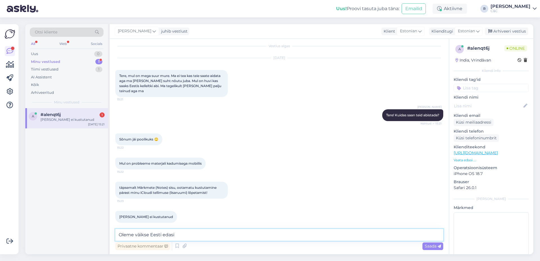
click at [229, 232] on textarea "Oleme väikse Eesti edasi" at bounding box center [279, 235] width 328 height 12
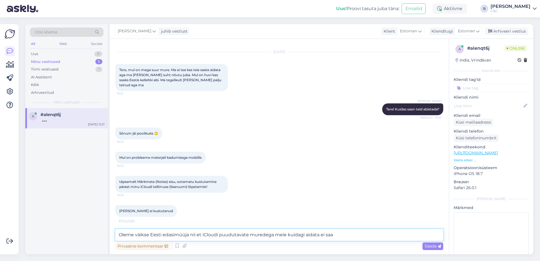
type textarea "Oleme väikse Eesti edasimüüja nii et iCloudi puudutavate muredega meie kuidagi …"
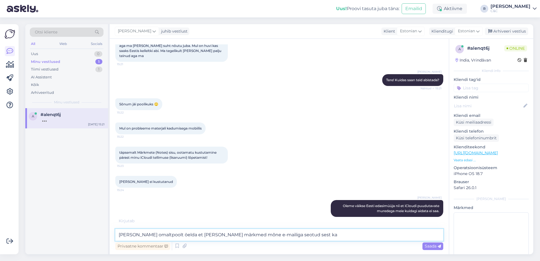
scroll to position [33, 0]
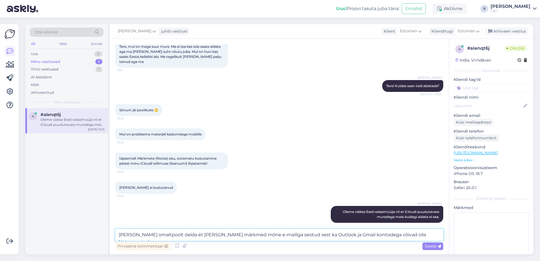
type textarea "[PERSON_NAME] omaltpoolt öelda et [PERSON_NAME] märkmed mõne e-mailiga seotud s…"
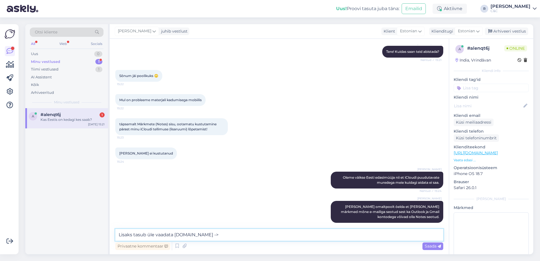
scroll to position [92, 0]
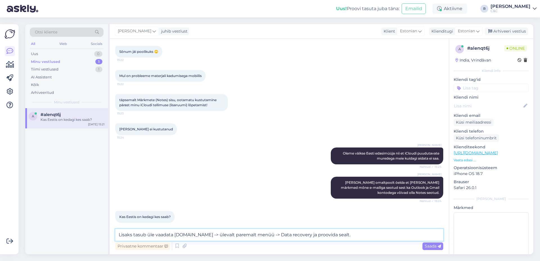
type textarea "Lisaks tasub üle vaadata [DOMAIN_NAME] -> ülevalt paremalt menüü -> Data recove…"
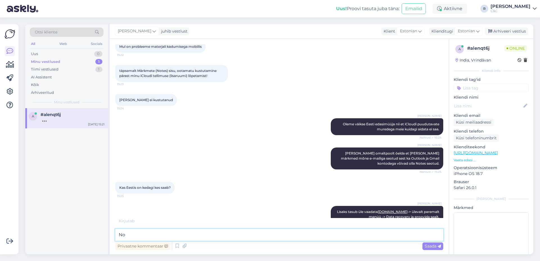
type textarea "N"
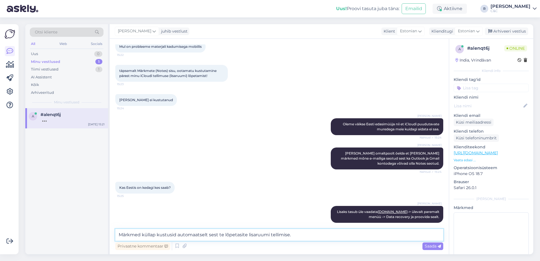
type textarea "Märkmed küllap kustusid automaatselt sest te lõpetasite lisaruumi tellimise."
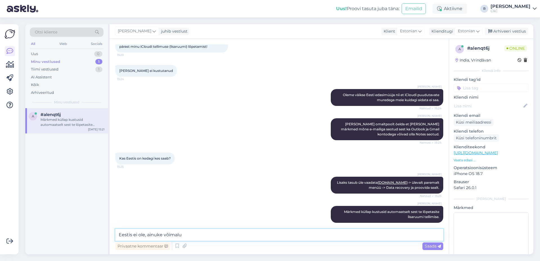
scroll to position [180, 0]
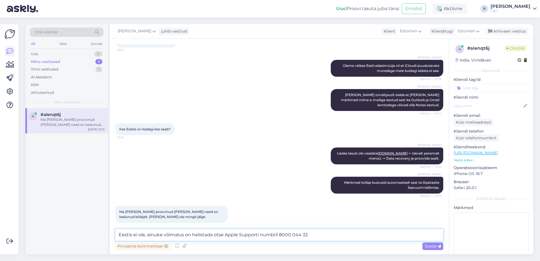
type textarea "Eestis ei ole, ainuke võimalus on helistada otse Apple Supporti numbril 8000 04…"
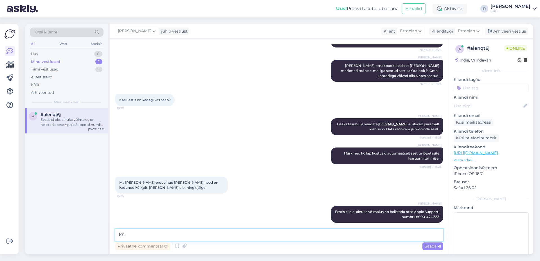
type textarea "K"
type textarea "Seal on agendid inglise keeles."
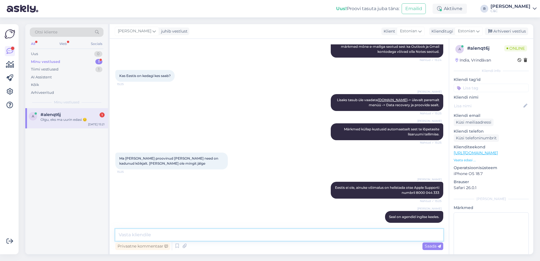
scroll to position [257, 0]
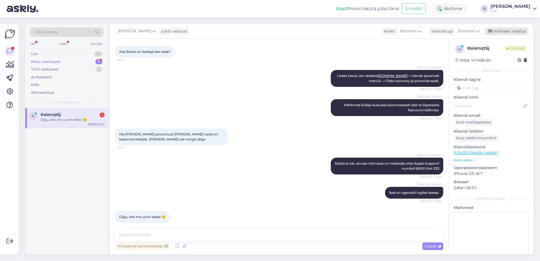
click at [509, 30] on div "Arhiveeri vestlus" at bounding box center [506, 32] width 43 height 8
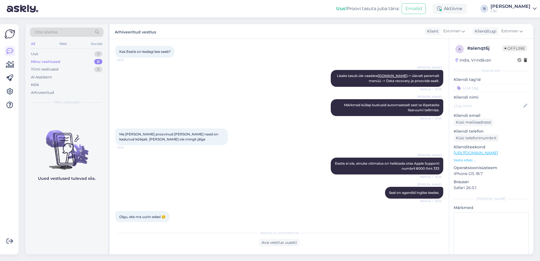
click at [342, 48] on div "Kas Eestis on kedagi kes saab? 15:25" at bounding box center [279, 52] width 328 height 24
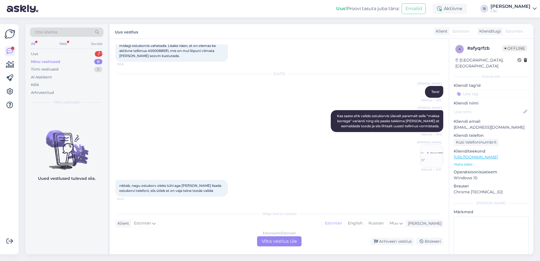
click at [264, 243] on div "Estonian to Estonian Võta vestlus üle" at bounding box center [279, 241] width 44 height 10
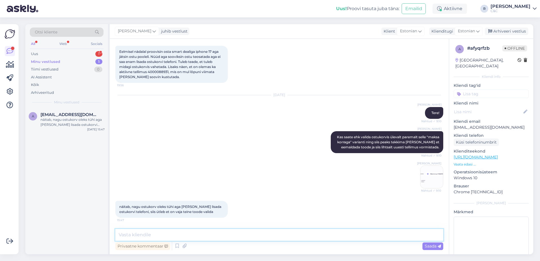
click at [225, 237] on textarea at bounding box center [279, 235] width 328 height 12
click at [267, 236] on textarea at bounding box center [279, 235] width 328 height 12
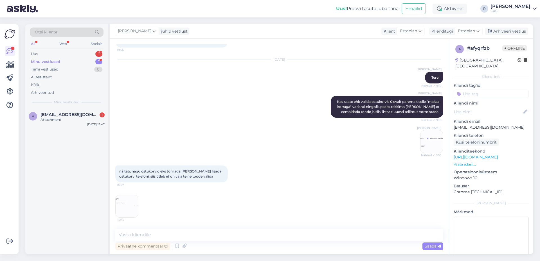
click at [130, 198] on img at bounding box center [127, 206] width 22 height 22
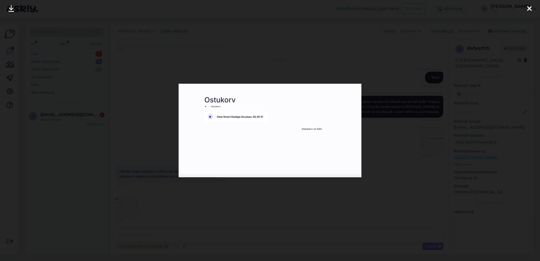
click at [237, 208] on div at bounding box center [270, 130] width 540 height 261
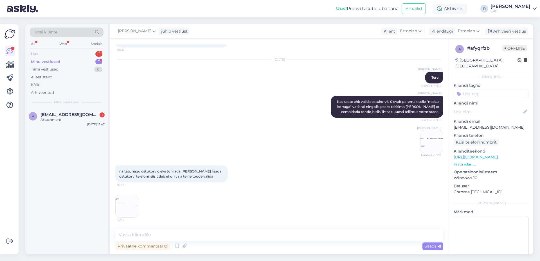
click at [89, 54] on div "Uus 1" at bounding box center [67, 54] width 74 height 8
click at [77, 110] on div "2 #2vazaqcu 1 do you have iPhone 17 256GB Lavender in stock I can pick up [DATE…" at bounding box center [66, 120] width 83 height 25
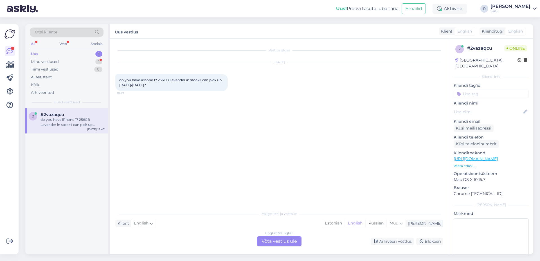
click at [270, 241] on div "English to English Võta vestlus üle" at bounding box center [279, 241] width 44 height 10
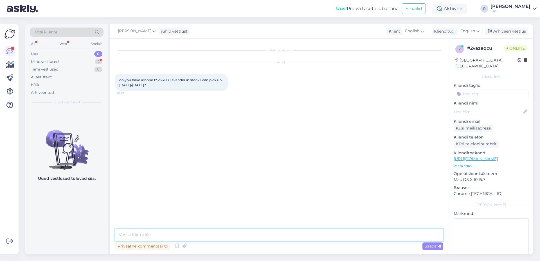
click at [263, 238] on textarea at bounding box center [279, 235] width 328 height 12
click at [265, 237] on textarea at bounding box center [279, 235] width 328 height 12
type textarea "h"
type textarea "Hello! We do not."
click at [481, 156] on link "[URL][DOMAIN_NAME]" at bounding box center [475, 158] width 44 height 5
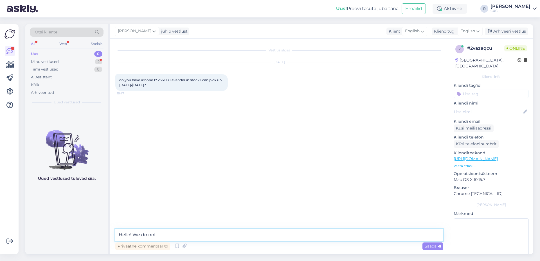
click at [199, 231] on textarea "Hello! We do not." at bounding box center [279, 235] width 328 height 12
click at [510, 32] on div "Arhiveeri vestlus" at bounding box center [506, 32] width 43 height 8
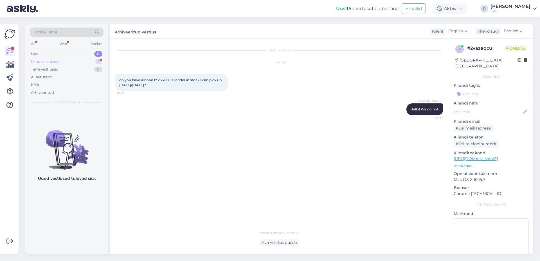
click at [96, 61] on div "1" at bounding box center [98, 62] width 7 height 6
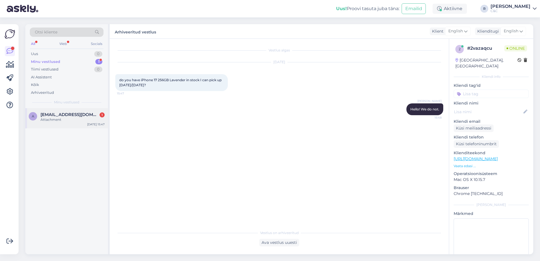
click at [91, 111] on div "a [EMAIL_ADDRESS][DOMAIN_NAME] 1 Attachment [DATE] 15:47" at bounding box center [66, 118] width 83 height 20
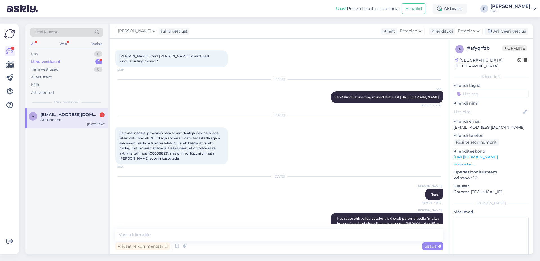
scroll to position [110, 0]
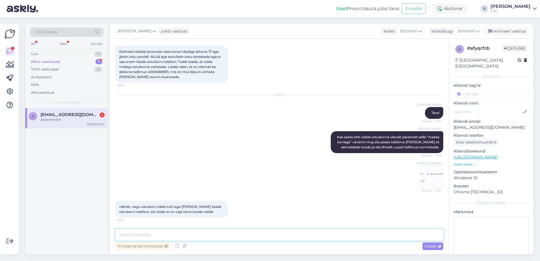
click at [150, 234] on textarea at bounding box center [279, 235] width 328 height 12
click at [87, 124] on div "a [EMAIL_ADDRESS][DOMAIN_NAME] 1 Attachment [DATE] 15:47" at bounding box center [66, 118] width 83 height 20
click at [250, 226] on div "Vestlus algas [DATE] [PERSON_NAME] võiks [PERSON_NAME] SmartDeal+ kindlustustin…" at bounding box center [279, 147] width 339 height 216
click at [245, 230] on textarea at bounding box center [279, 235] width 328 height 12
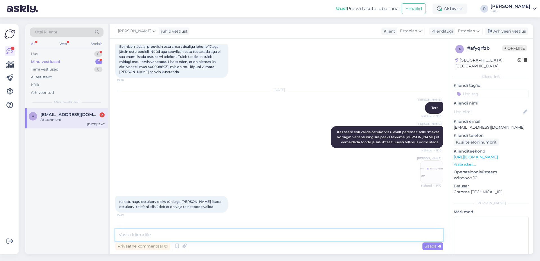
scroll to position [146, 0]
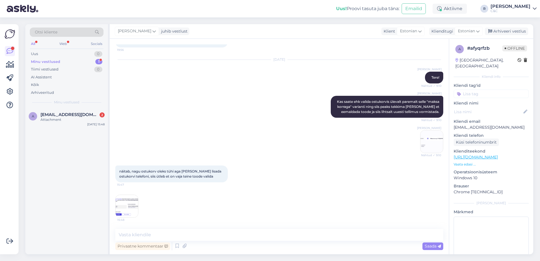
click at [123, 205] on img at bounding box center [127, 206] width 22 height 22
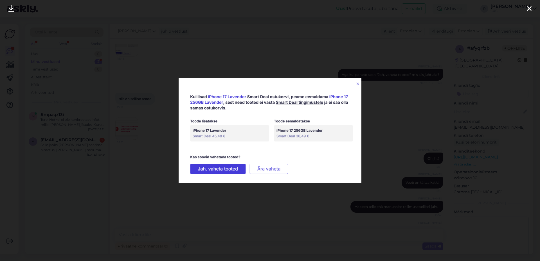
scroll to position [342, 0]
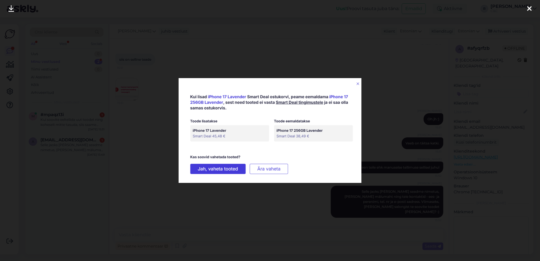
click at [45, 80] on div at bounding box center [270, 130] width 540 height 261
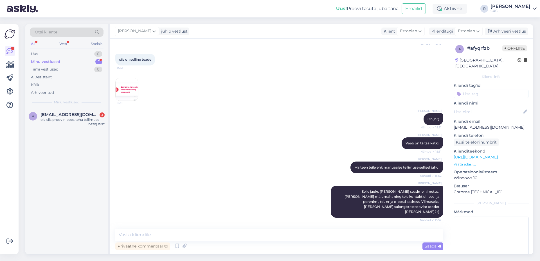
scroll to position [561, 0]
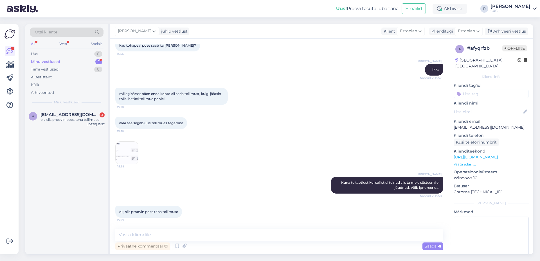
click at [87, 61] on div "Minu vestlused 1" at bounding box center [67, 62] width 74 height 8
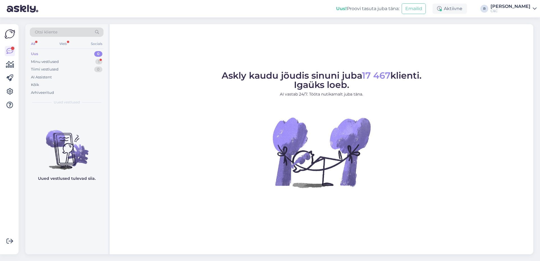
click at [78, 115] on div "Uued vestlused tulevad siia." at bounding box center [66, 181] width 83 height 146
click at [88, 61] on div "Minu vestlused 1" at bounding box center [67, 62] width 74 height 8
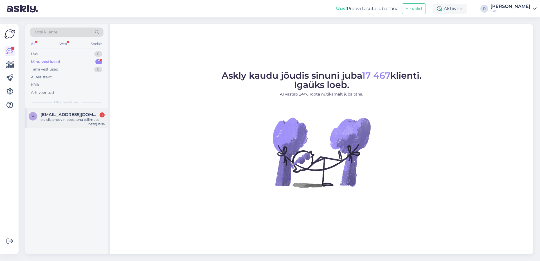
click at [68, 123] on div "a [EMAIL_ADDRESS][DOMAIN_NAME] 1 ok, siis proovin poes teha tellimuse [DATE] 15…" at bounding box center [66, 118] width 83 height 20
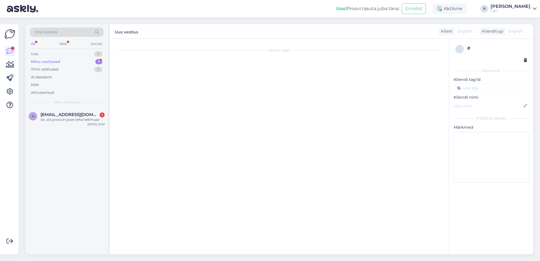
scroll to position [526, 0]
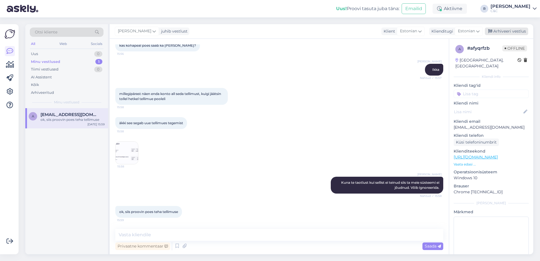
click at [509, 35] on div "Arhiveeri vestlus" at bounding box center [506, 32] width 43 height 8
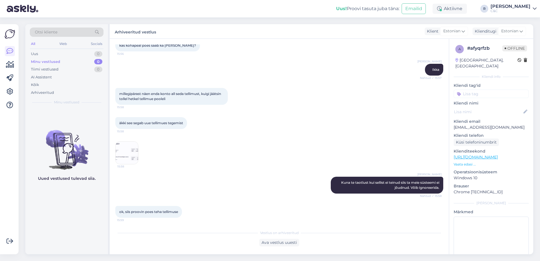
click at [424, 100] on div "millegipärast näen enda konto all seda tellimust, kuigi jäätsin tollel hetkel t…" at bounding box center [279, 96] width 328 height 29
click at [47, 61] on div "Minu vestlused" at bounding box center [45, 62] width 29 height 6
click at [64, 52] on div "Uus 1" at bounding box center [67, 54] width 74 height 8
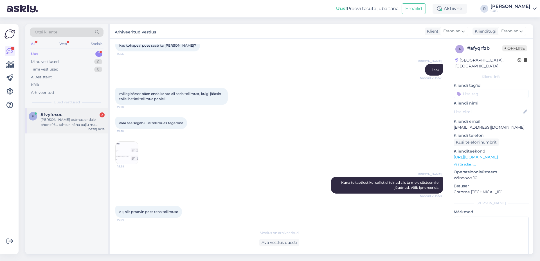
click at [68, 114] on div "#fvyfexoc 2" at bounding box center [72, 114] width 64 height 5
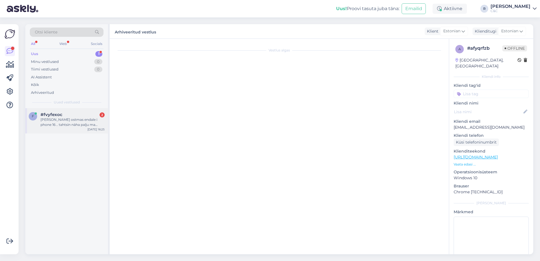
scroll to position [0, 0]
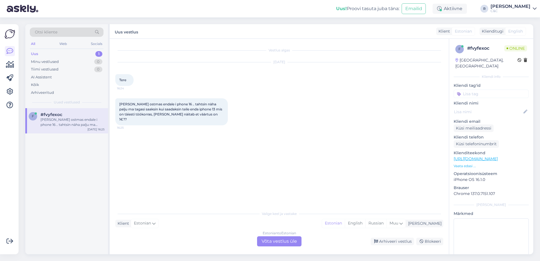
click at [274, 240] on div "Estonian to Estonian Võta vestlus üle" at bounding box center [279, 241] width 44 height 10
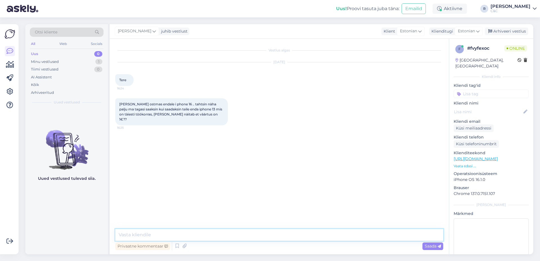
click at [240, 231] on textarea at bounding box center [279, 235] width 328 height 12
click at [238, 234] on textarea at bounding box center [279, 235] width 328 height 12
click at [482, 156] on link "[URL][DOMAIN_NAME]" at bounding box center [475, 158] width 44 height 5
click at [188, 236] on textarea at bounding box center [279, 235] width 328 height 12
type textarea "Tere!"
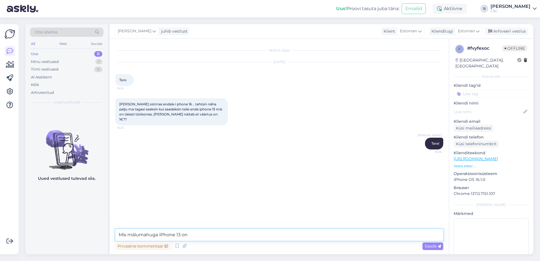
type textarea "Mis mälumahuga iPhone 13 on?"
click at [174, 236] on textarea at bounding box center [279, 235] width 328 height 12
type textarea "<"
click at [158, 234] on textarea "Küllap jätsite vastuseks "Kas Find my iPhone on väljalülitatud"" at bounding box center [279, 235] width 328 height 12
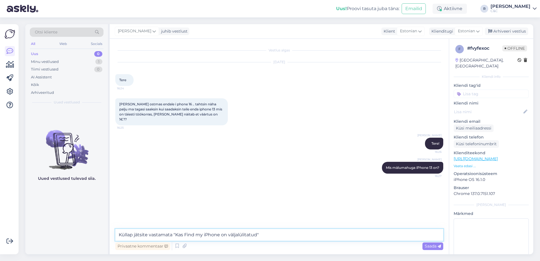
click at [263, 239] on textarea "Küllap jätsite vastamata "Kas Find my iPhone on väljalülitatud"" at bounding box center [279, 235] width 328 height 12
type textarea "Küllap jätsite vastamata "Kas Find my iPhone on väljalülitatud" et on ei ole, s…"
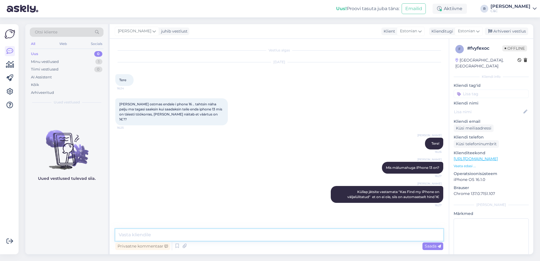
click at [195, 233] on textarea at bounding box center [279, 235] width 328 height 12
type textarea "256GB mudel on muidu 216 eurot."
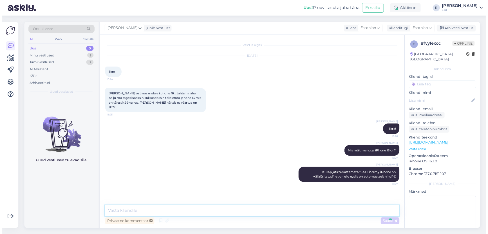
scroll to position [4, 0]
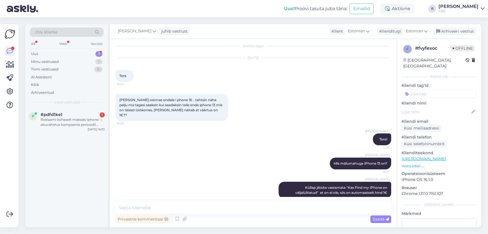
click at [2, 138] on div "Võimalused Veendu, et Askly loob sulle väärtust. Sulge Ühenda FB ja IG sõnumid …" at bounding box center [9, 125] width 19 height 203
click at [60, 120] on div "Reklaami kohaselt maksab Iphone`i akuvahetus kampaania perioodil alates 59 euro…" at bounding box center [72, 122] width 64 height 10
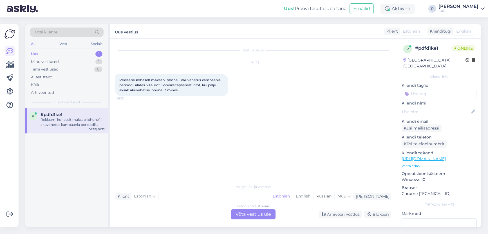
click at [254, 225] on div "Vestlus algas [DATE] Reklaami kohaselt maksab Iphone`i akuvahetus kampaania per…" at bounding box center [253, 133] width 287 height 189
click at [255, 219] on div "Vestlus algas [DATE] Reklaami kohaselt maksab Iphone`i akuvahetus kampaania per…" at bounding box center [253, 133] width 287 height 189
click at [256, 216] on div "Estonian to Estonian Võta vestlus üle" at bounding box center [253, 214] width 44 height 10
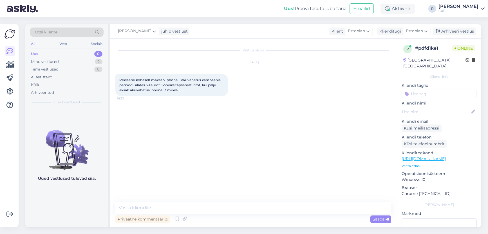
click at [244, 215] on div "Privaatne kommentaar Saada" at bounding box center [253, 219] width 276 height 11
click at [244, 209] on textarea at bounding box center [253, 208] width 276 height 12
type textarea "t"
type textarea "Tere!"
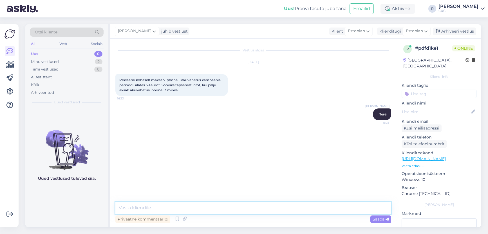
click at [206, 208] on textarea at bounding box center [253, 208] width 276 height 12
type textarea "79 eurot on 13 Mini mudelile."
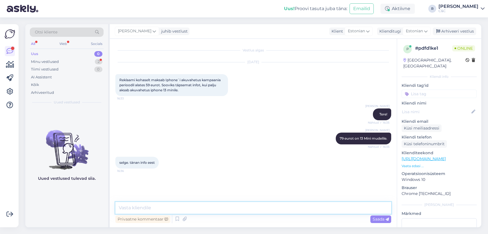
click at [302, 207] on textarea at bounding box center [253, 208] width 276 height 12
type textarea "Ikka, head! :)"
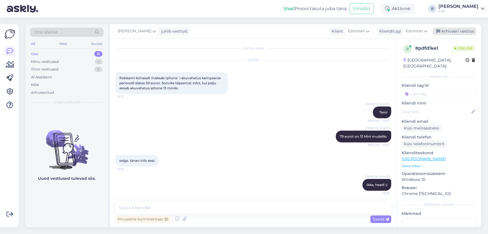
click at [456, 30] on div "Arhiveeri vestlus" at bounding box center [453, 32] width 43 height 8
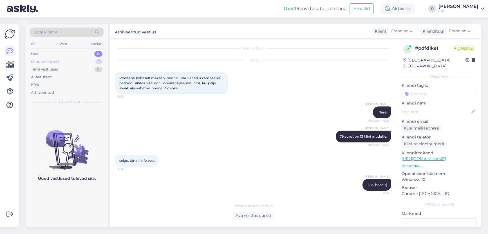
click at [99, 62] on div "1" at bounding box center [98, 62] width 7 height 6
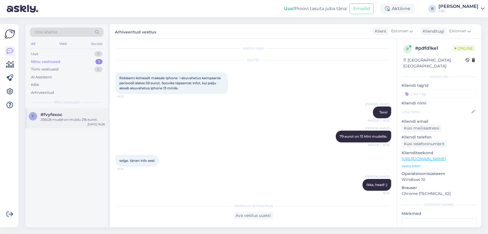
click at [99, 110] on div "f #fvyfexoc 256GB mudel on muidu 216 eurot. [DATE] 16:28" at bounding box center [66, 118] width 83 height 20
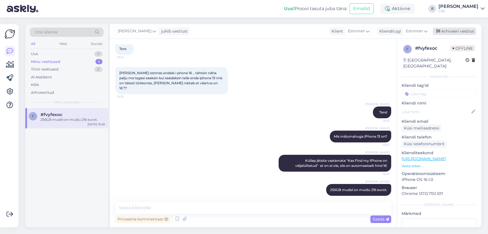
click at [450, 32] on div "Arhiveeri vestlus" at bounding box center [453, 32] width 43 height 8
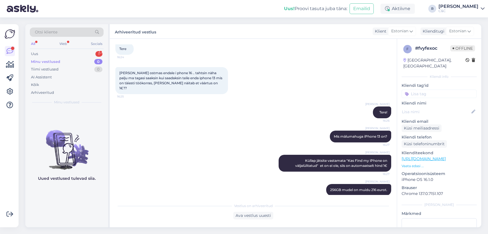
click at [31, 157] on img at bounding box center [66, 145] width 83 height 51
click at [235, 220] on div "Vestlus algas [DATE] Tere 16:24 [PERSON_NAME] ostmas endale i phone 16 .. tahts…" at bounding box center [253, 133] width 287 height 189
click at [91, 55] on div "Uus 1" at bounding box center [67, 54] width 74 height 8
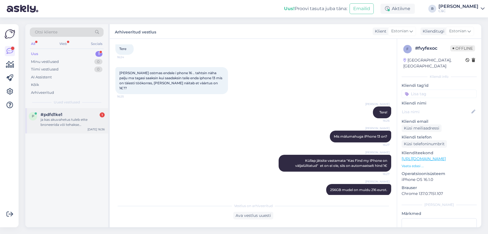
click at [71, 118] on div "ja kas akuvahetus tuleb ette broneerida või tehakse [PERSON_NAME] ootetööna" at bounding box center [72, 122] width 64 height 10
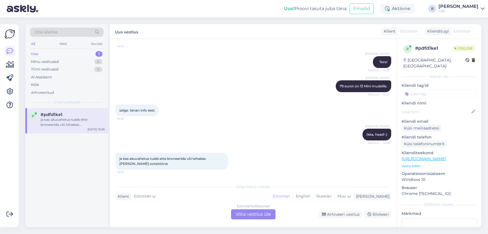
click at [240, 213] on div "Estonian to Estonian Võta vestlus üle" at bounding box center [253, 214] width 44 height 10
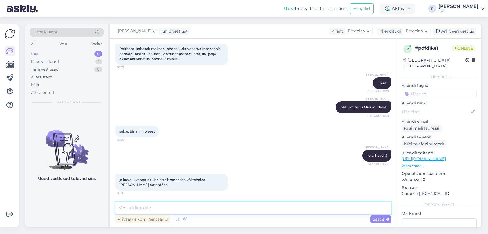
click at [213, 202] on textarea at bounding box center [253, 208] width 276 height 12
type textarea "Broneerimisel oleks kiirem."
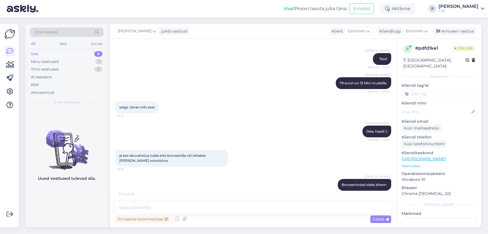
scroll to position [80, 0]
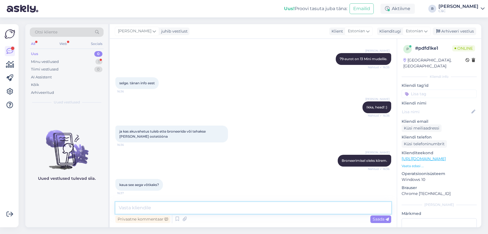
click at [294, 211] on textarea at bounding box center [253, 208] width 276 height 12
type textarea "2-3h"
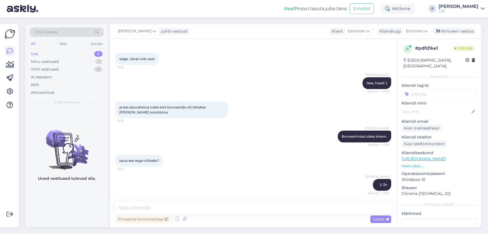
scroll to position [128, 0]
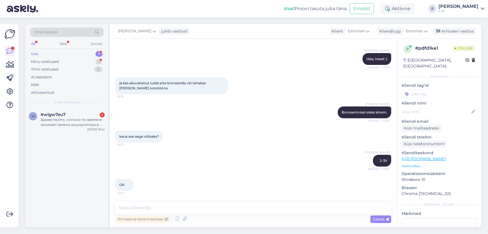
click at [79, 51] on div "Uus 1" at bounding box center [67, 54] width 74 height 8
click at [69, 111] on div "e [PERSON_NAME][EMAIL_ADDRESS][DOMAIN_NAME] 1 Здравствуйте, сколько по времени …" at bounding box center [66, 120] width 83 height 25
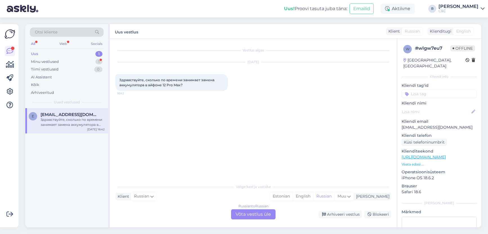
click at [251, 214] on div "Russian to Russian Võta vestlus üle" at bounding box center [253, 214] width 44 height 10
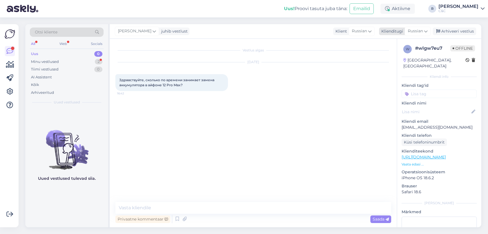
click at [419, 30] on span "Russian" at bounding box center [414, 31] width 15 height 6
drag, startPoint x: 398, startPoint y: 45, endPoint x: 358, endPoint y: 46, distance: 39.6
click at [358, 46] on div "[PERSON_NAME] juhib vestlust Klient [DEMOGRAPHIC_DATA] Klienditugi Russian ˇes …" at bounding box center [295, 125] width 371 height 203
click at [416, 33] on span "Russian" at bounding box center [414, 31] width 15 height 6
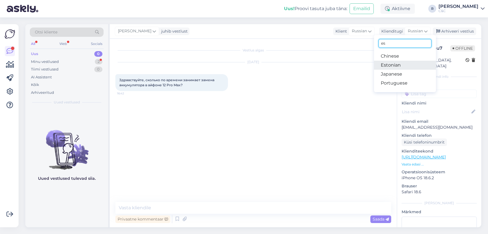
type input "es"
click at [396, 64] on link "Estonian" at bounding box center [405, 65] width 62 height 9
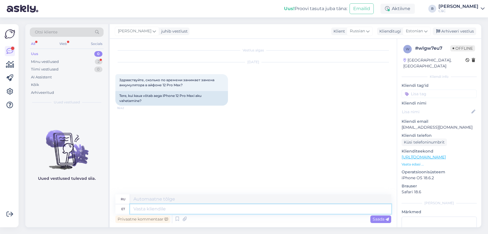
click at [159, 210] on textarea at bounding box center [260, 209] width 261 height 10
type textarea "Tere!"
type textarea "Привет!"
type textarea "Kui br"
type textarea "Если"
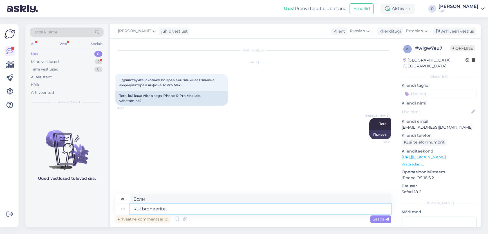
type textarea "Kui broneerite a"
type textarea "Когда вы бронируете"
type textarea "Kui broneerite aja s"
type textarea "Когда вы записываетесь на прием"
type textarea "Kui broneerite aja siis"
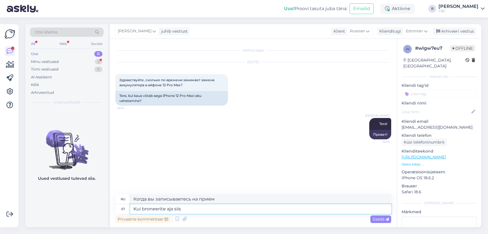
type textarea "Если вы запишитесь на прием, то"
type textarea "Kui broneerite aja siis läheb ku"
type textarea "Если вы запишитесь на прием, он будет"
type textarea "Kui broneerite aja siis [PERSON_NAME] 2"
type textarea "Если вы запишитесь на прием, вы куда-то пойдете."
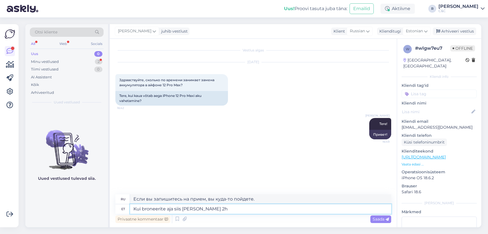
type textarea "Kui broneerite aja siis [PERSON_NAME] 2h"
type textarea "Если вы запишетесь на прием, прием займет около 2 часов."
type textarea "Kui broneerite aja siis [PERSON_NAME] 2h."
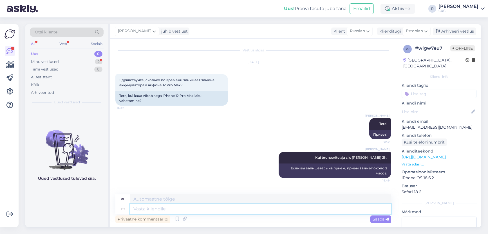
click at [209, 210] on textarea at bounding box center [260, 209] width 261 height 10
click at [92, 60] on div "Minu vestlused 2" at bounding box center [67, 62] width 74 height 8
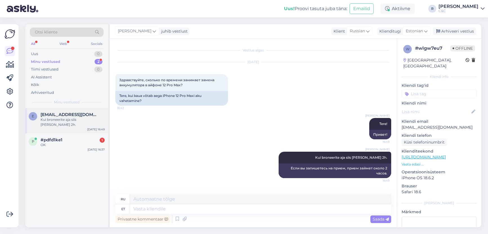
click at [76, 116] on span "[EMAIL_ADDRESS][DOMAIN_NAME]" at bounding box center [69, 114] width 58 height 5
click at [68, 137] on div "#pdfd1ke1 1" at bounding box center [72, 139] width 64 height 5
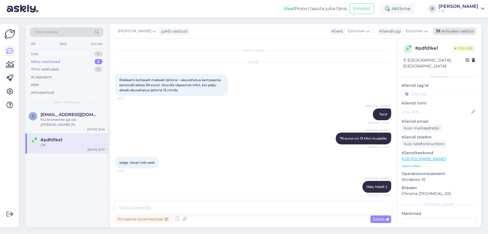
click at [447, 28] on div "Arhiveeri vestlus" at bounding box center [453, 32] width 43 height 8
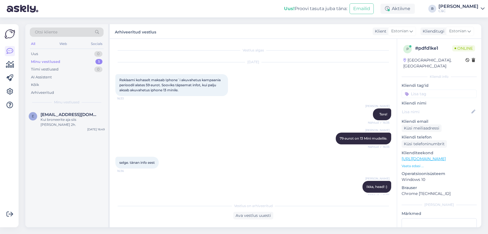
click at [101, 59] on div "Minu vestlused 1" at bounding box center [67, 62] width 74 height 8
click at [80, 139] on div "e [PERSON_NAME][EMAIL_ADDRESS][DOMAIN_NAME] Kui broneerite aja siis [PERSON_NAM…" at bounding box center [66, 167] width 83 height 119
click at [88, 118] on div "Kui broneerite aja siis [PERSON_NAME] 2h." at bounding box center [72, 122] width 64 height 10
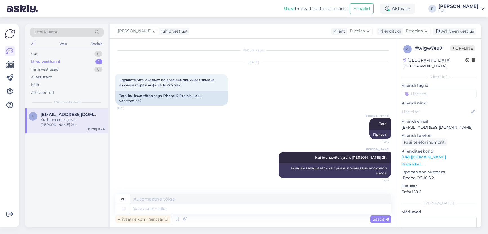
click at [86, 62] on div "Minu vestlused 1" at bounding box center [67, 62] width 74 height 8
click at [73, 119] on div "Kui broneerite aja siis [PERSON_NAME] 2h." at bounding box center [72, 122] width 64 height 10
click at [94, 50] on div "Uus 1" at bounding box center [67, 54] width 74 height 8
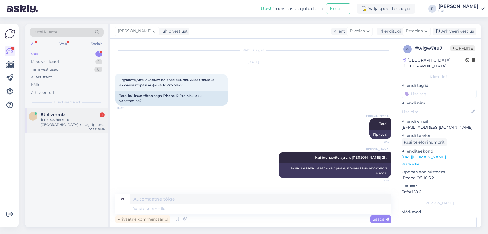
click at [78, 113] on div "#thllvmmb 1" at bounding box center [72, 114] width 64 height 5
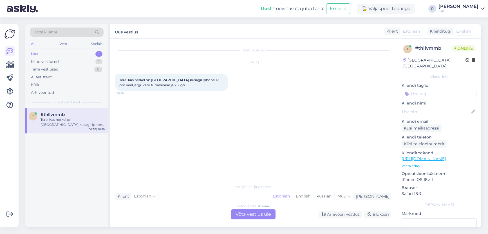
click at [240, 211] on div "Estonian to Estonian Võta vestlus üle" at bounding box center [253, 214] width 44 height 10
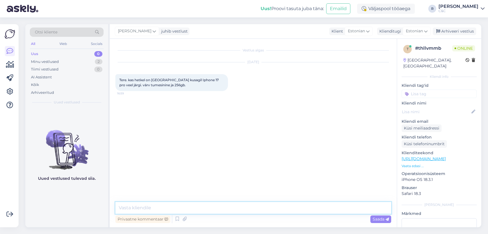
click at [231, 208] on textarea at bounding box center [253, 208] width 276 height 12
type textarea "Tere!"
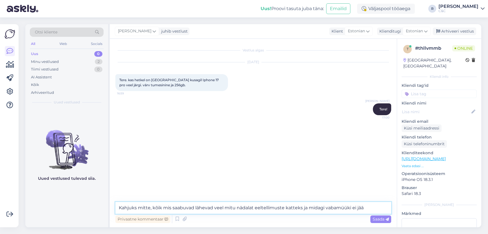
type textarea "Kahjuks mitte, kõik mis saabuvad lähevad veel mitu nädalat eeltellimuste kattek…"
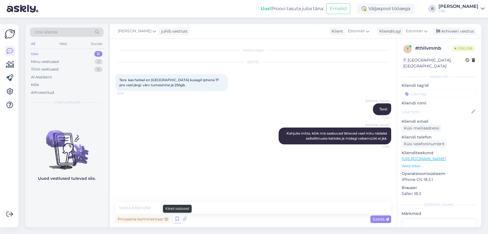
click at [176, 220] on icon at bounding box center [177, 219] width 7 height 8
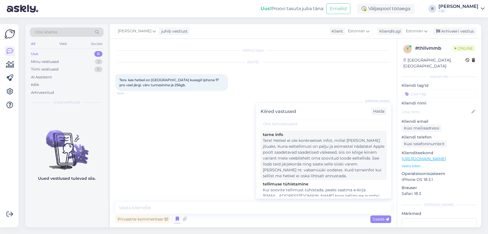
click at [286, 164] on div "Tere! Hetkel ei ole konkreetset infot, millal [PERSON_NAME] jõuaks. Kuna eeltel…" at bounding box center [323, 158] width 121 height 41
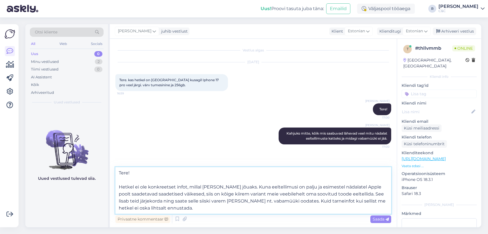
drag, startPoint x: 118, startPoint y: 186, endPoint x: 112, endPoint y: 169, distance: 17.8
click at [112, 169] on div "Vestlus algas [DATE] Tere. kas hetkel on [GEOGRAPHIC_DATA] kusagil Iphone 17 pr…" at bounding box center [253, 133] width 287 height 189
type textarea "Hetkel ei ole konkreetset infot, millal [PERSON_NAME] jõuaks. Kuna eeltellimusi…"
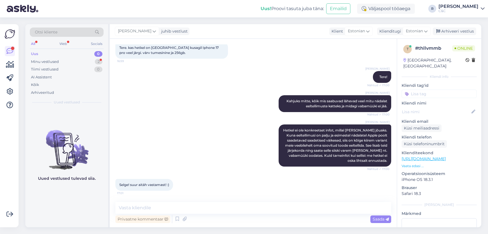
scroll to position [57, 0]
